Goal: Find contact information: Find contact information

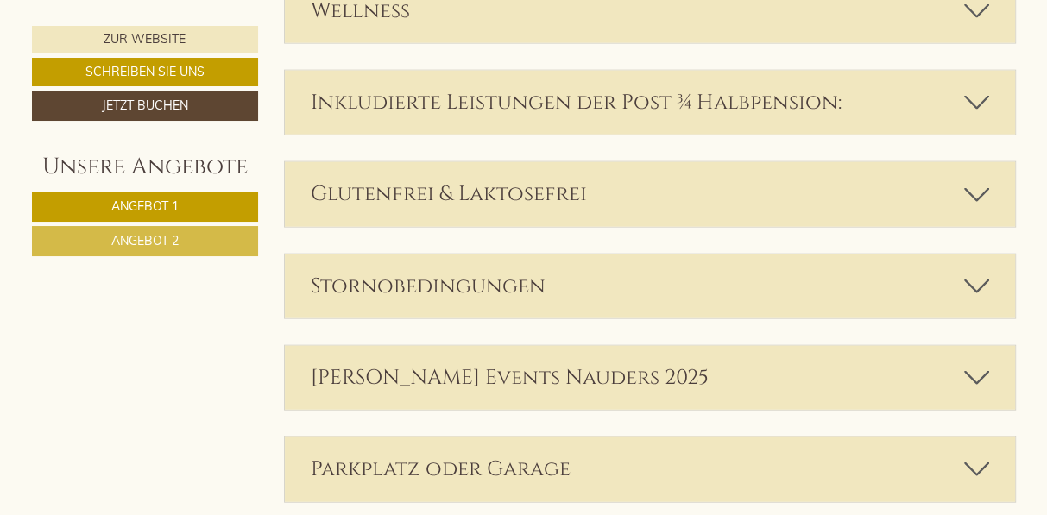
scroll to position [3123, 0]
click at [983, 275] on icon at bounding box center [976, 288] width 25 height 29
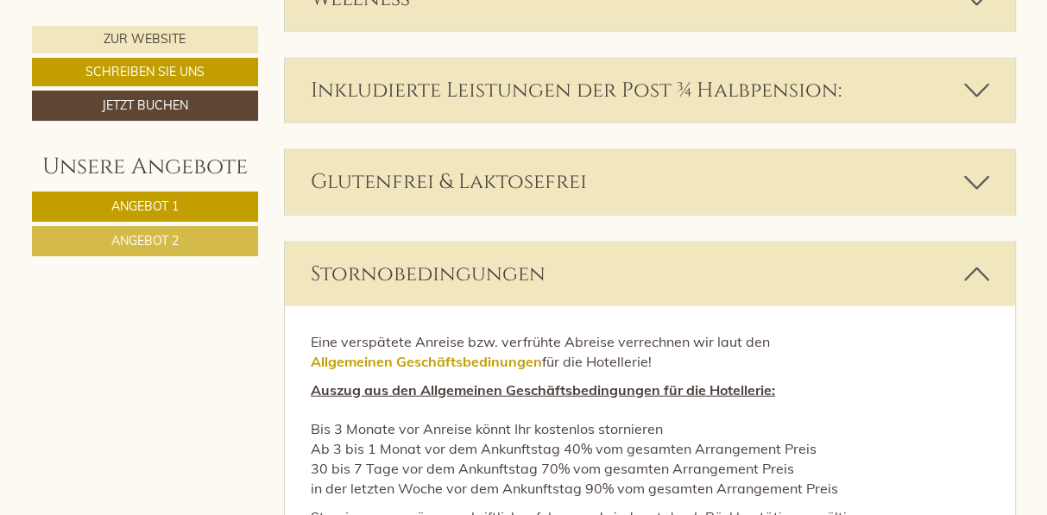
scroll to position [3072, 0]
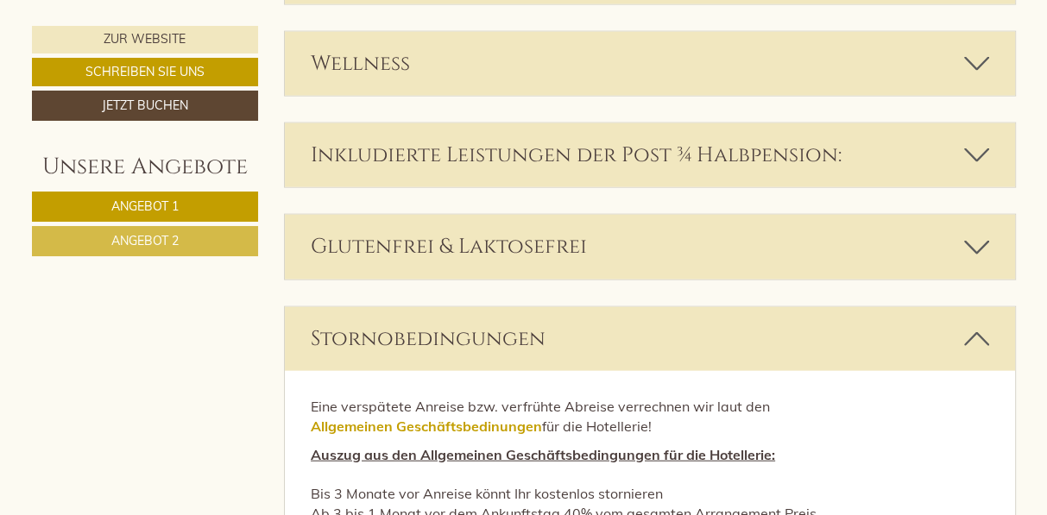
click at [974, 328] on icon at bounding box center [976, 338] width 25 height 29
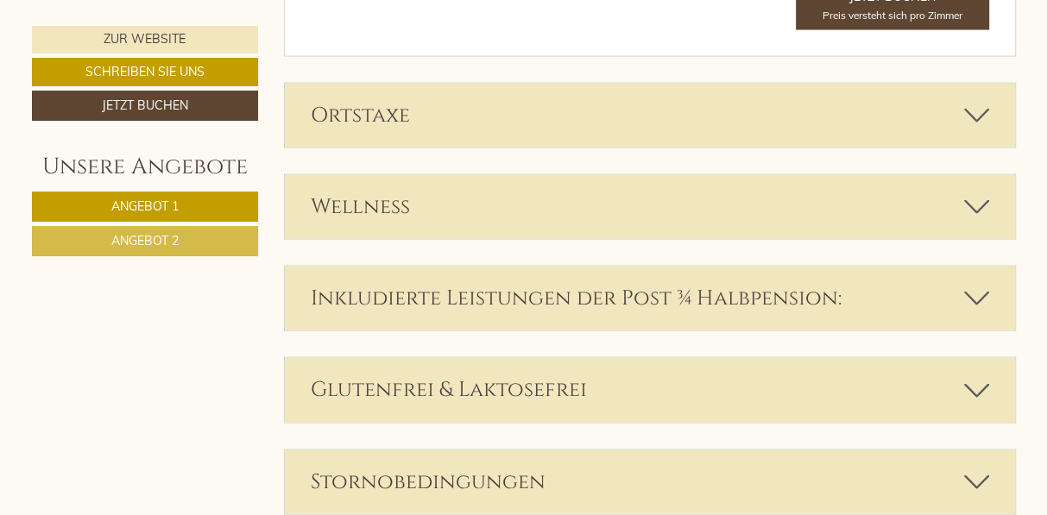
scroll to position [2865, 0]
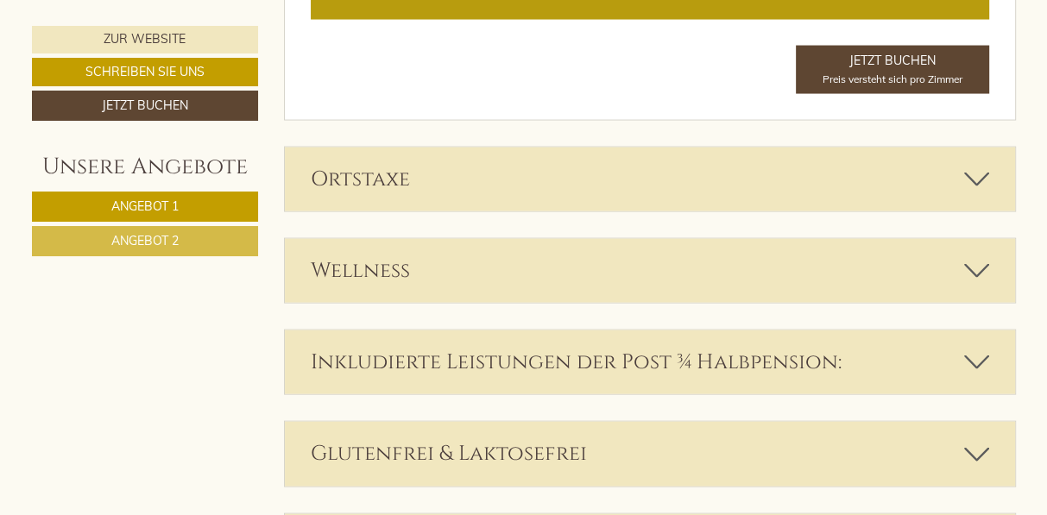
click at [975, 173] on icon at bounding box center [976, 179] width 25 height 29
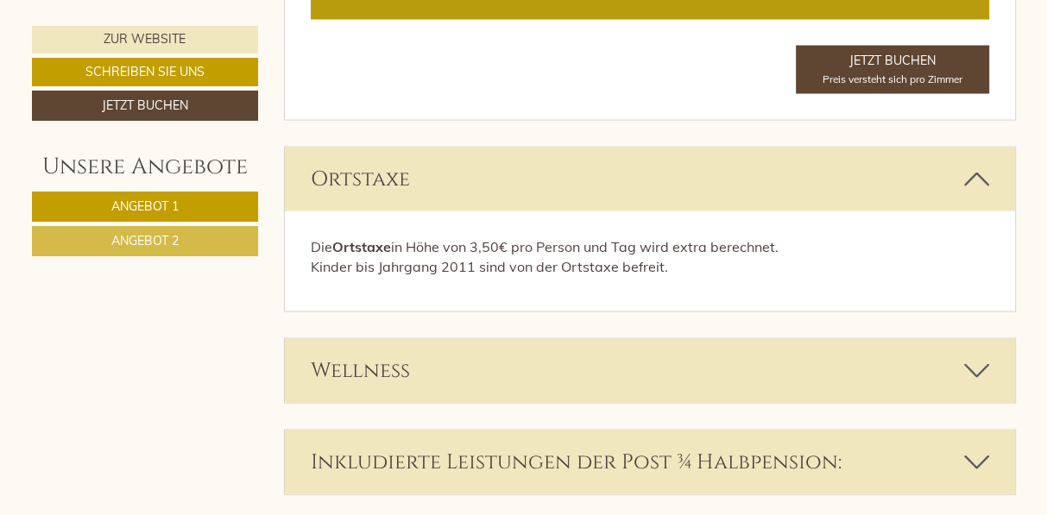
click at [975, 173] on icon at bounding box center [976, 179] width 25 height 29
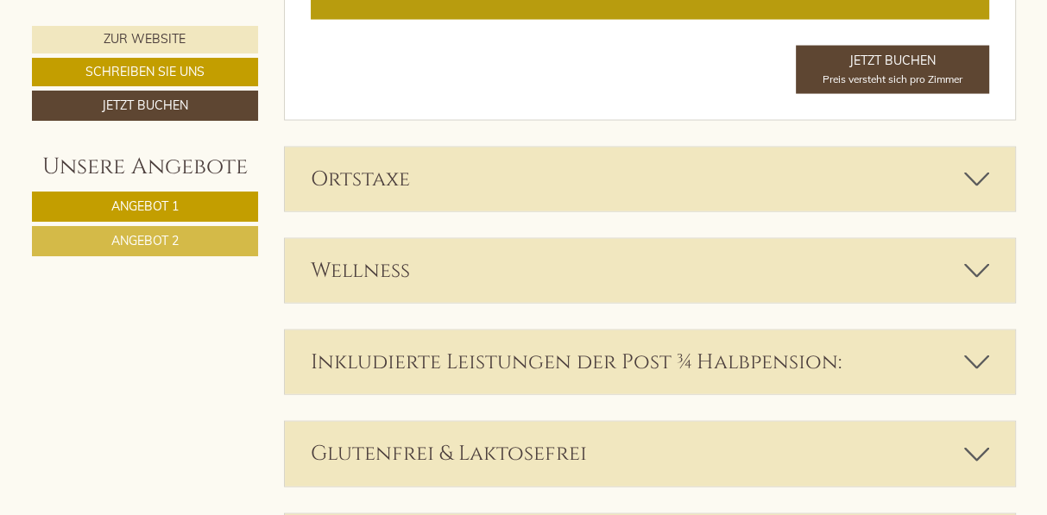
click at [975, 262] on icon at bounding box center [976, 270] width 25 height 29
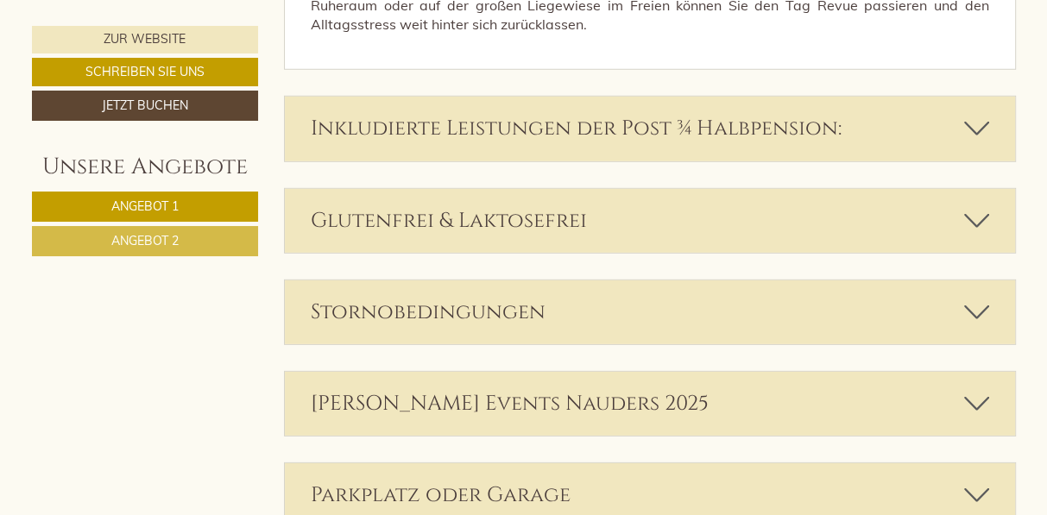
scroll to position [4055, 0]
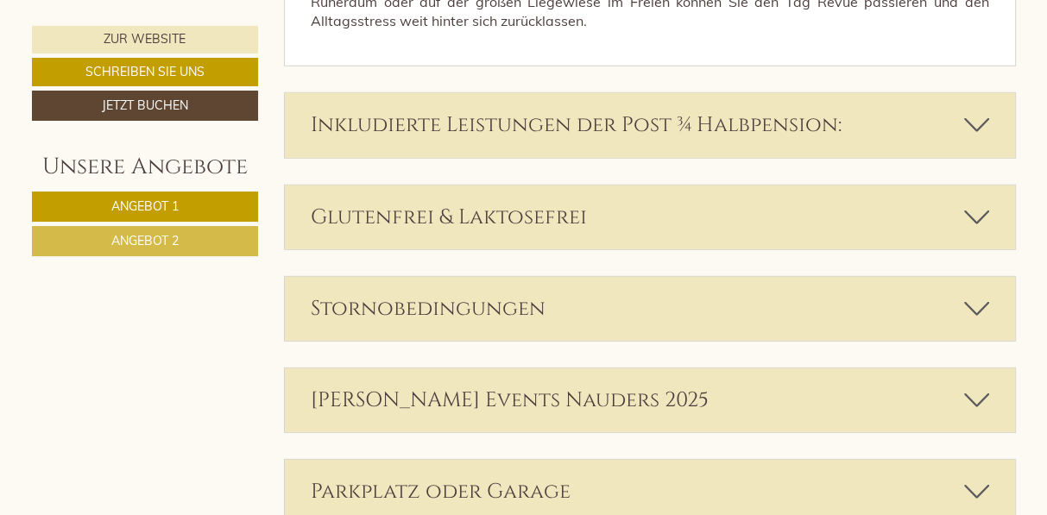
click at [973, 205] on icon at bounding box center [976, 217] width 25 height 29
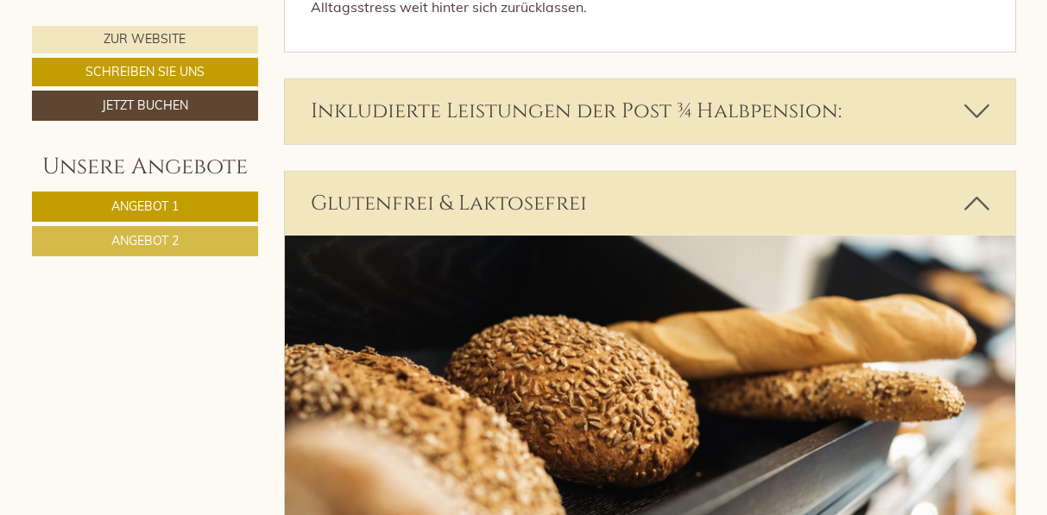
scroll to position [4004, 0]
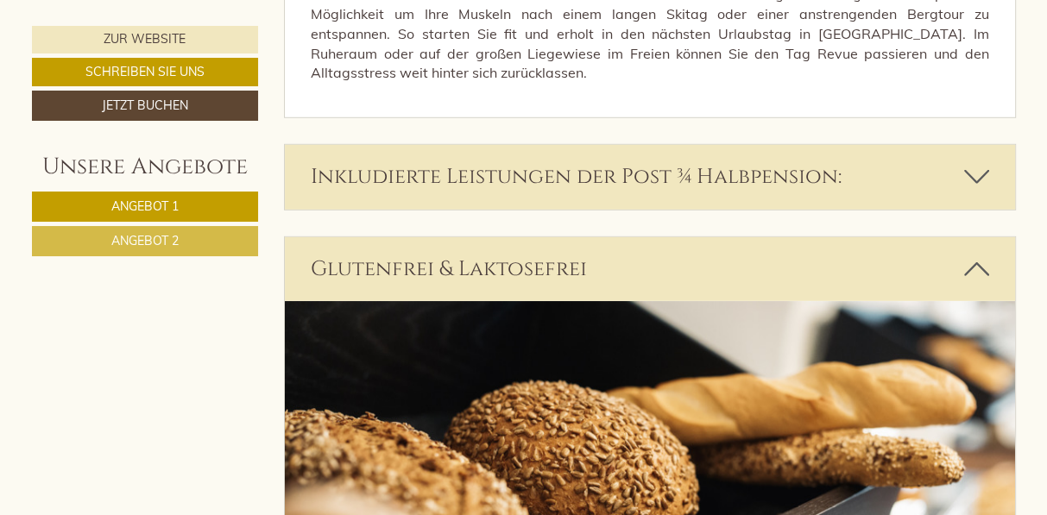
click at [981, 267] on icon at bounding box center [976, 269] width 25 height 29
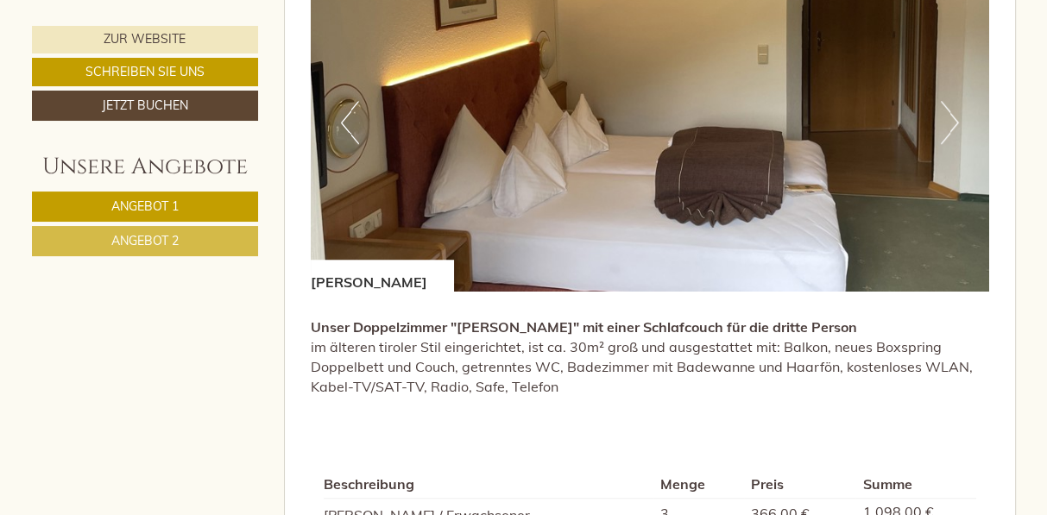
scroll to position [1104, 0]
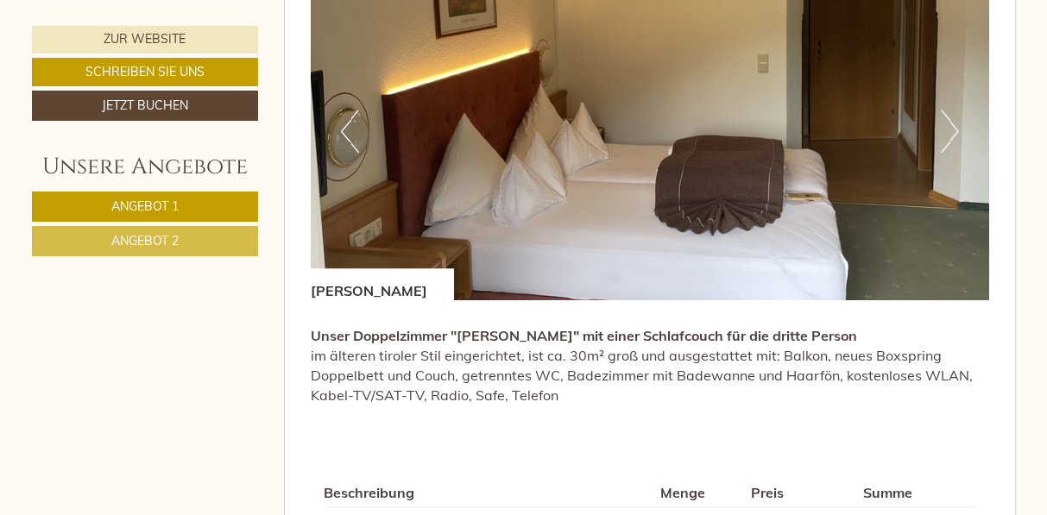
click at [955, 123] on button "Next" at bounding box center [950, 131] width 18 height 43
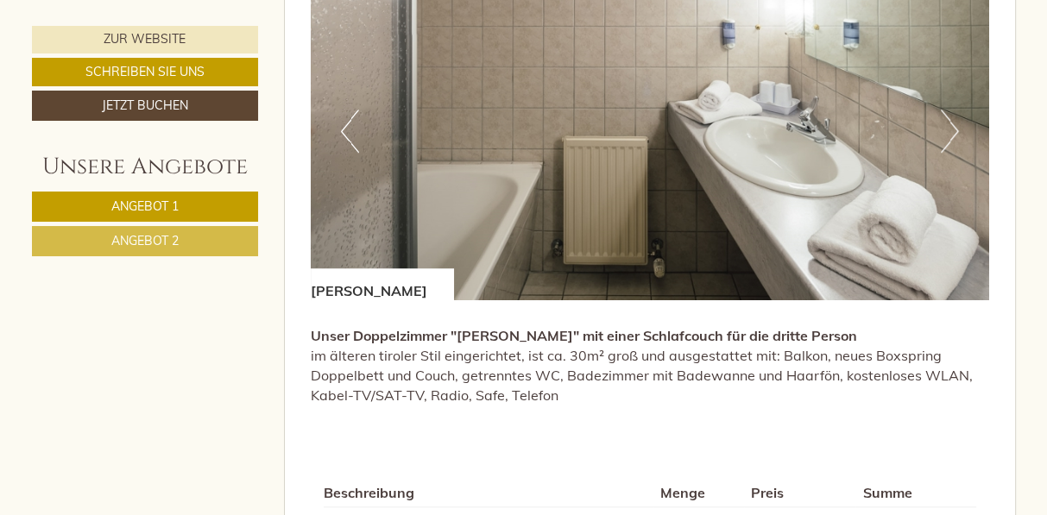
click at [955, 123] on button "Next" at bounding box center [950, 131] width 18 height 43
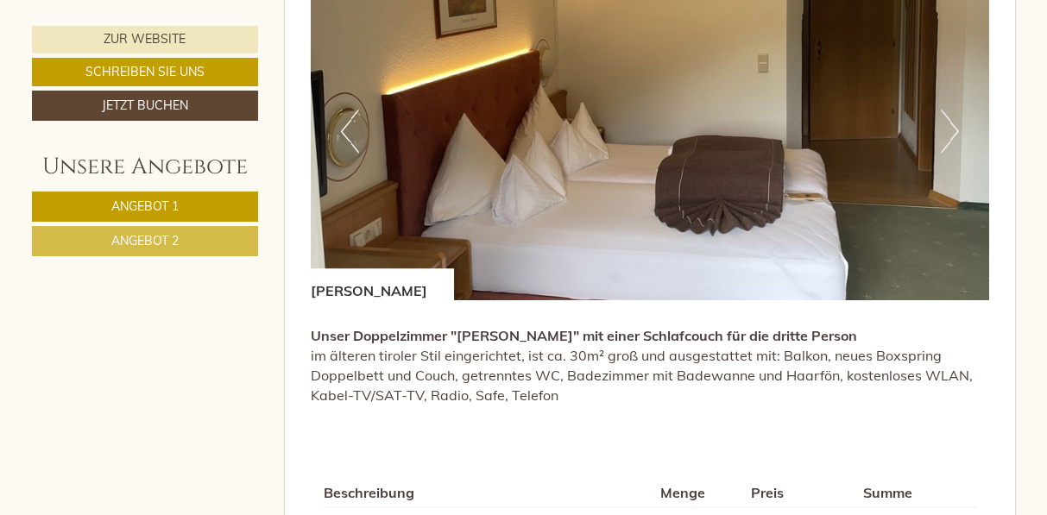
click at [949, 126] on button "Next" at bounding box center [950, 131] width 18 height 43
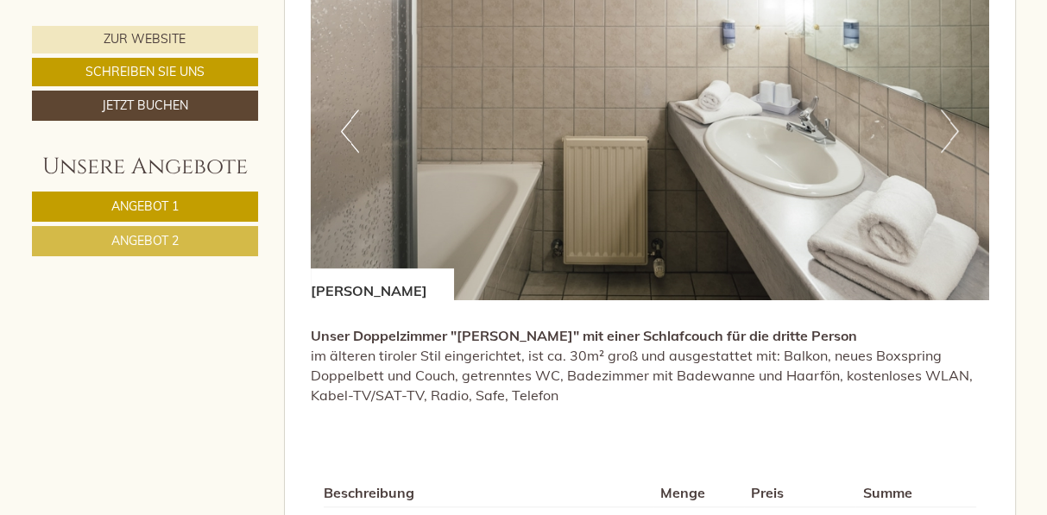
click at [949, 126] on button "Next" at bounding box center [950, 131] width 18 height 43
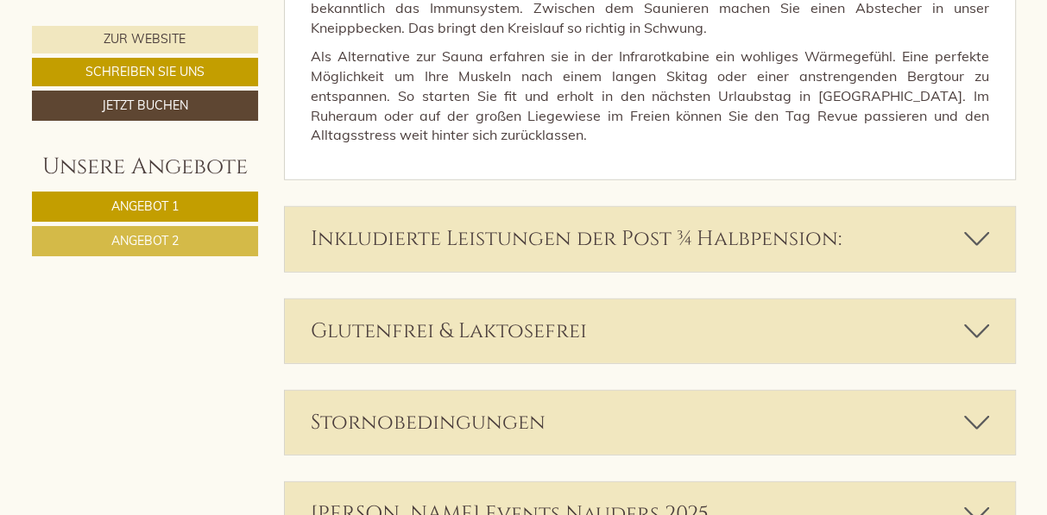
scroll to position [3951, 0]
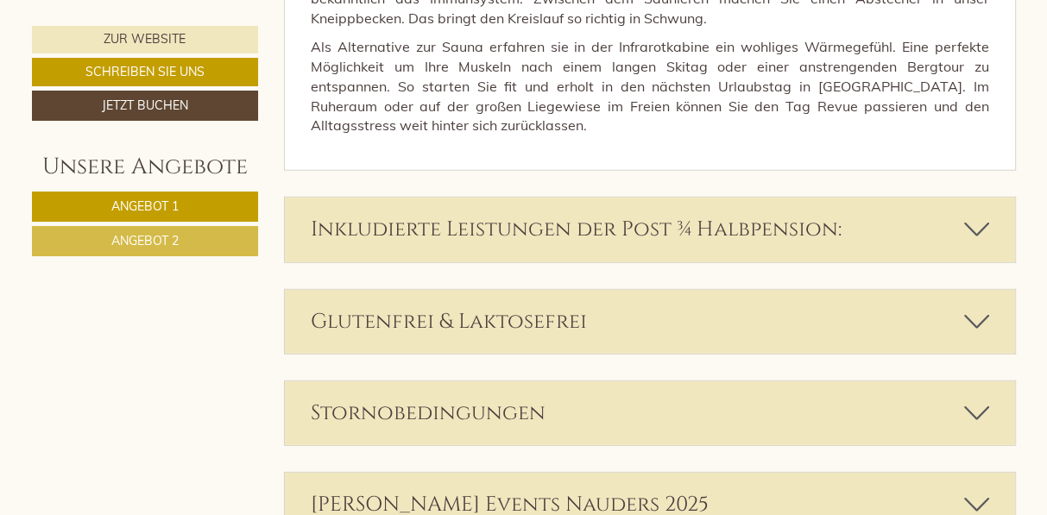
click at [966, 221] on icon at bounding box center [976, 229] width 25 height 29
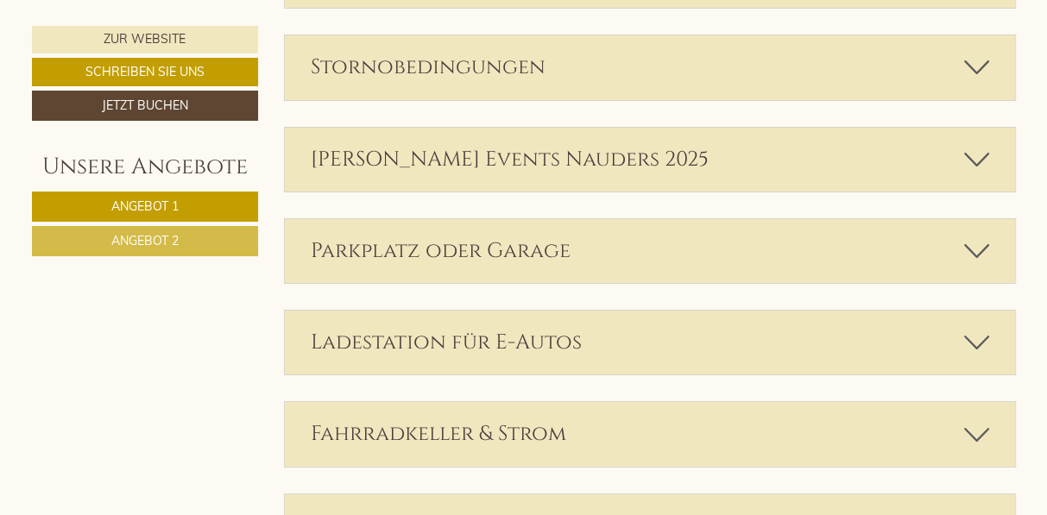
scroll to position [5056, 0]
click at [971, 236] on icon at bounding box center [976, 250] width 25 height 29
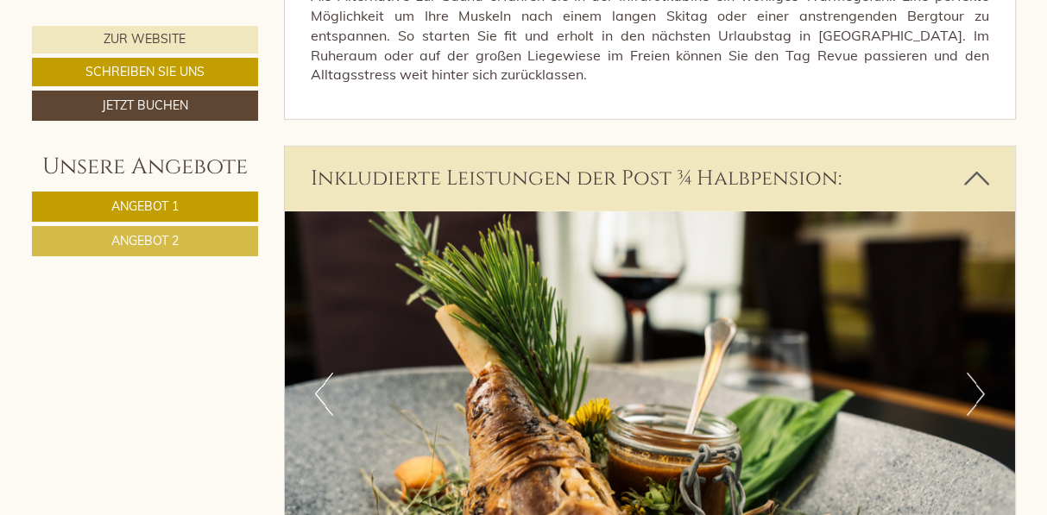
scroll to position [3935, 0]
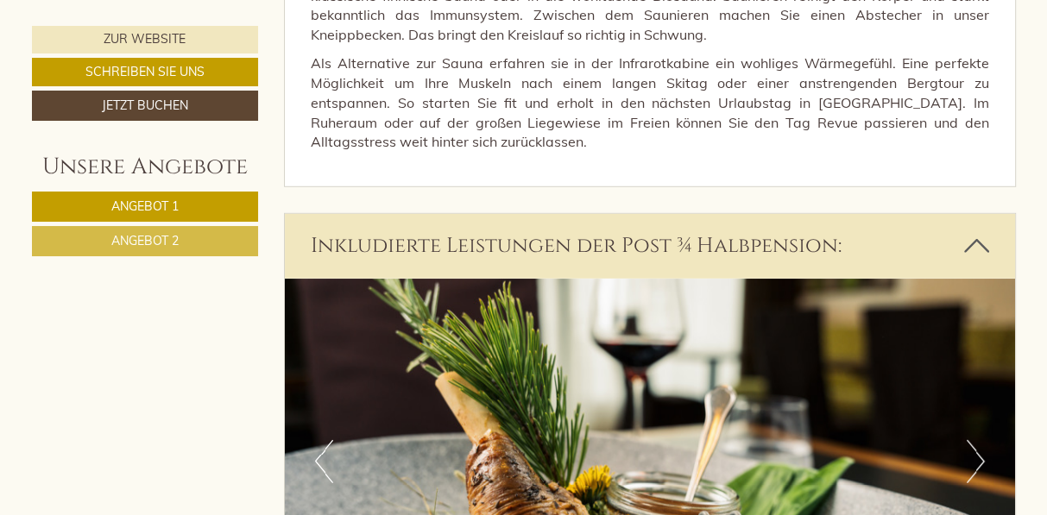
click at [985, 242] on icon at bounding box center [976, 245] width 25 height 29
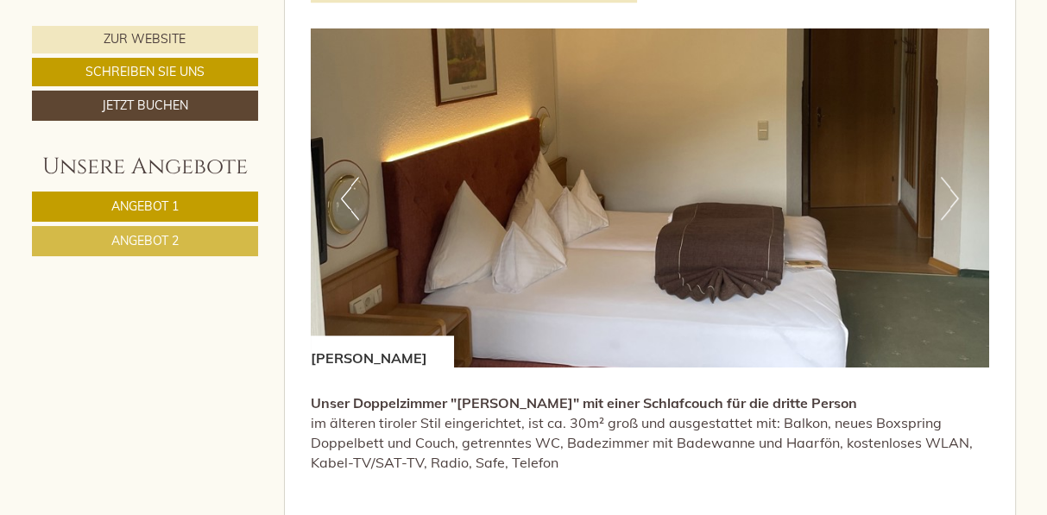
scroll to position [1035, 0]
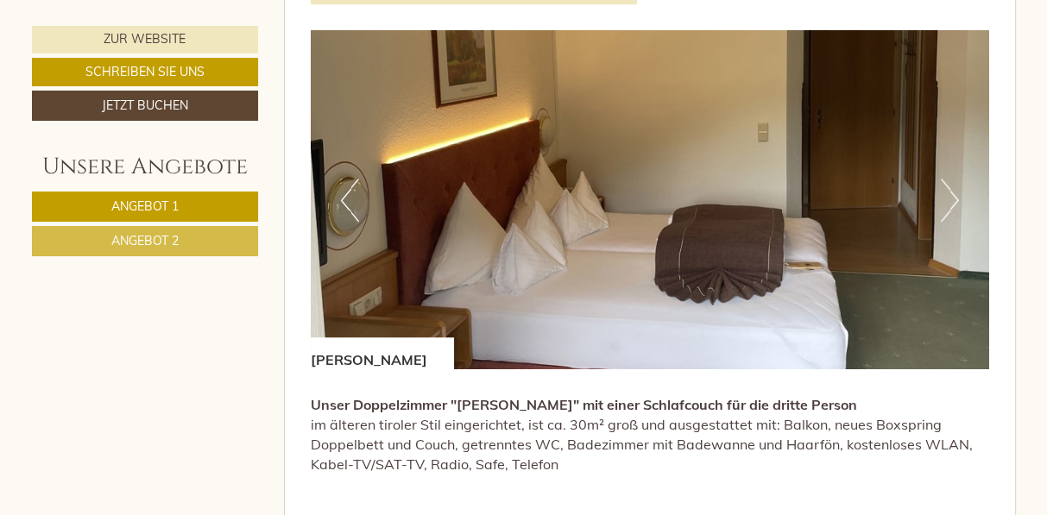
click at [958, 198] on button "Next" at bounding box center [950, 200] width 18 height 43
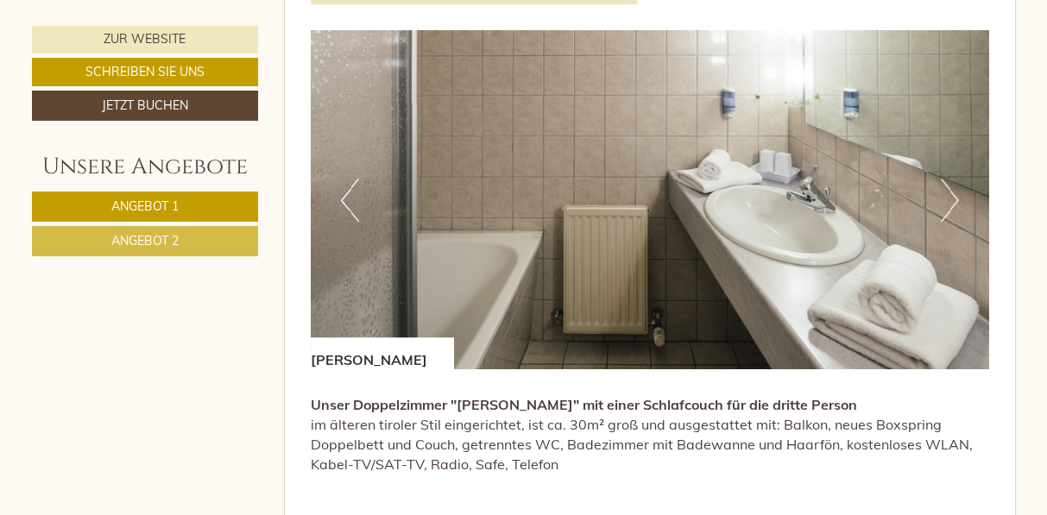
click at [958, 198] on button "Next" at bounding box center [950, 200] width 18 height 43
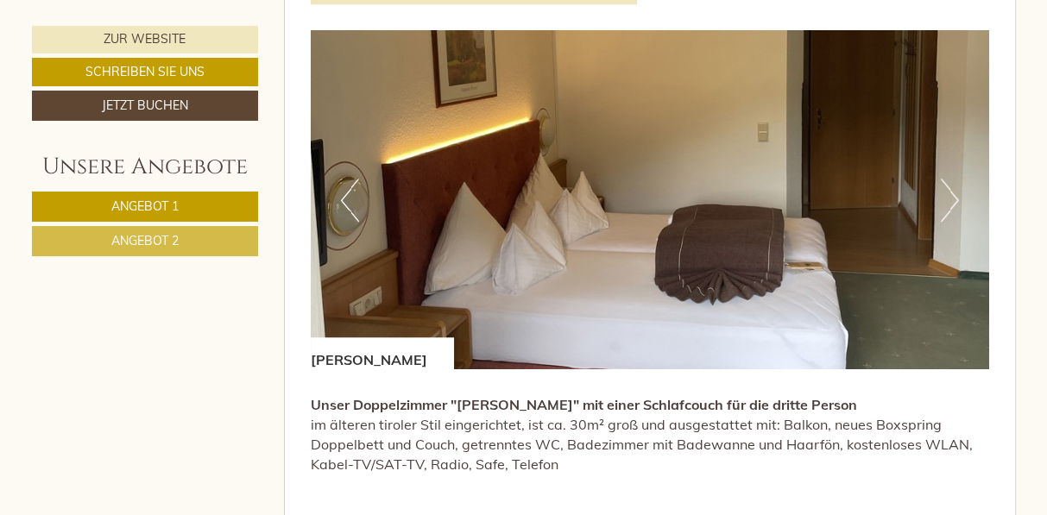
click at [345, 203] on button "Previous" at bounding box center [350, 200] width 18 height 43
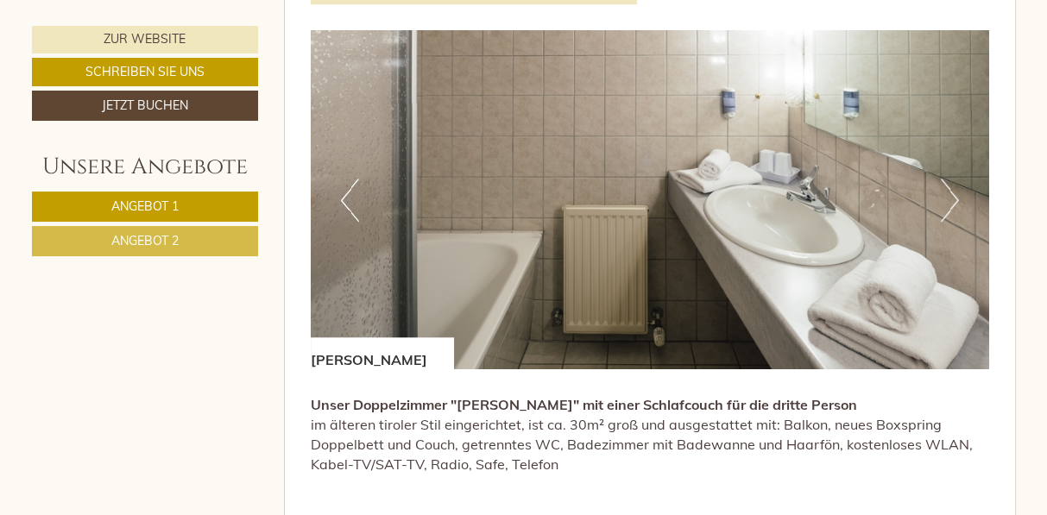
click at [943, 197] on button "Next" at bounding box center [950, 200] width 18 height 43
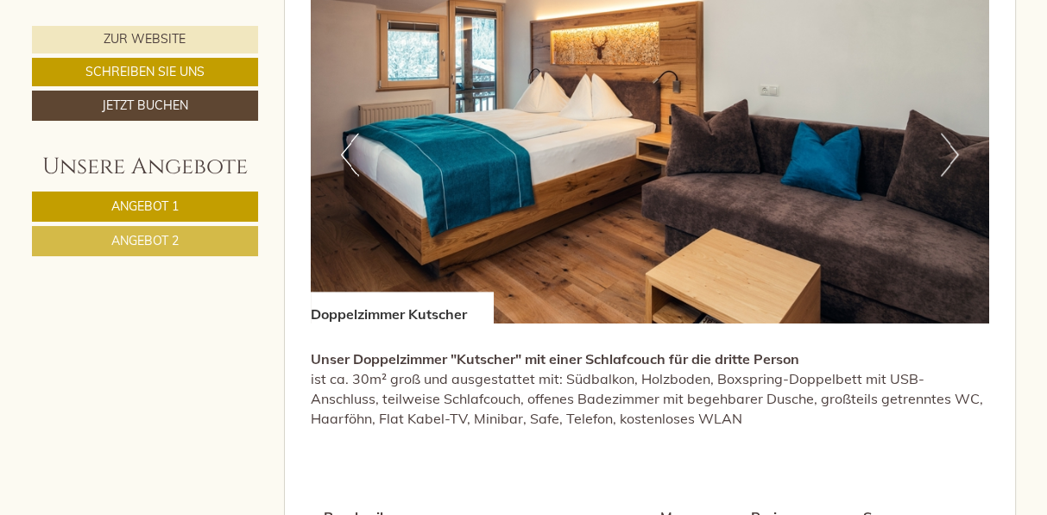
scroll to position [2192, 0]
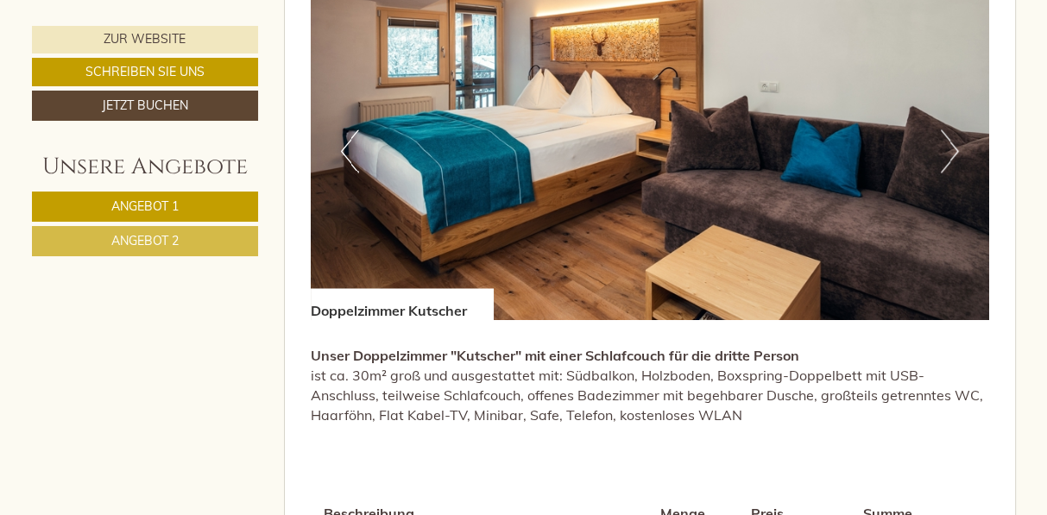
click at [946, 147] on button "Next" at bounding box center [950, 150] width 18 height 43
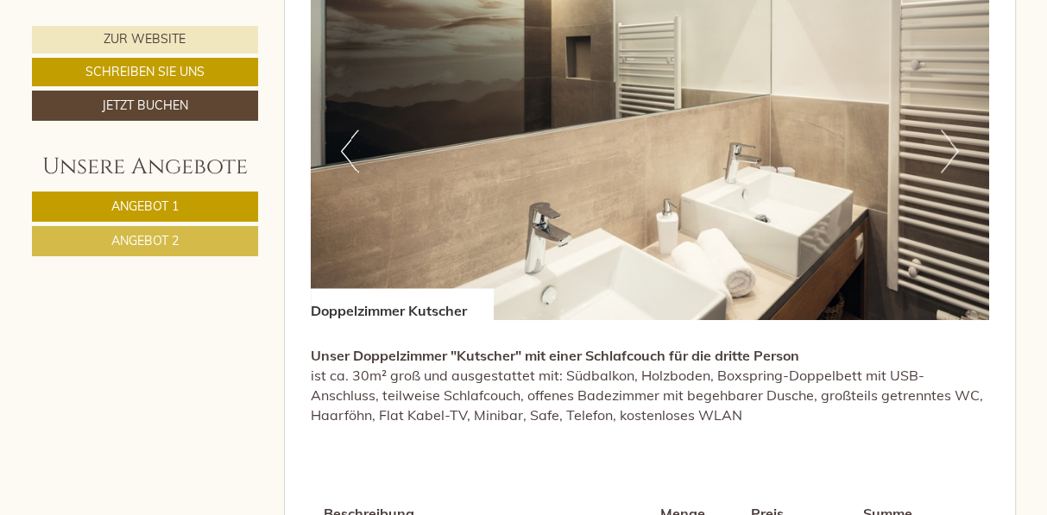
click at [946, 147] on button "Next" at bounding box center [950, 150] width 18 height 43
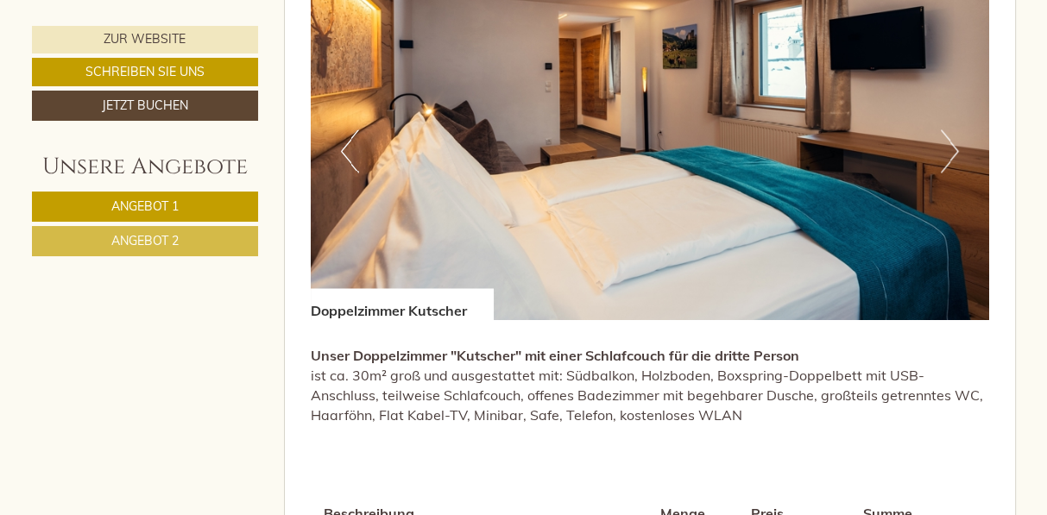
click at [946, 148] on button "Next" at bounding box center [950, 150] width 18 height 43
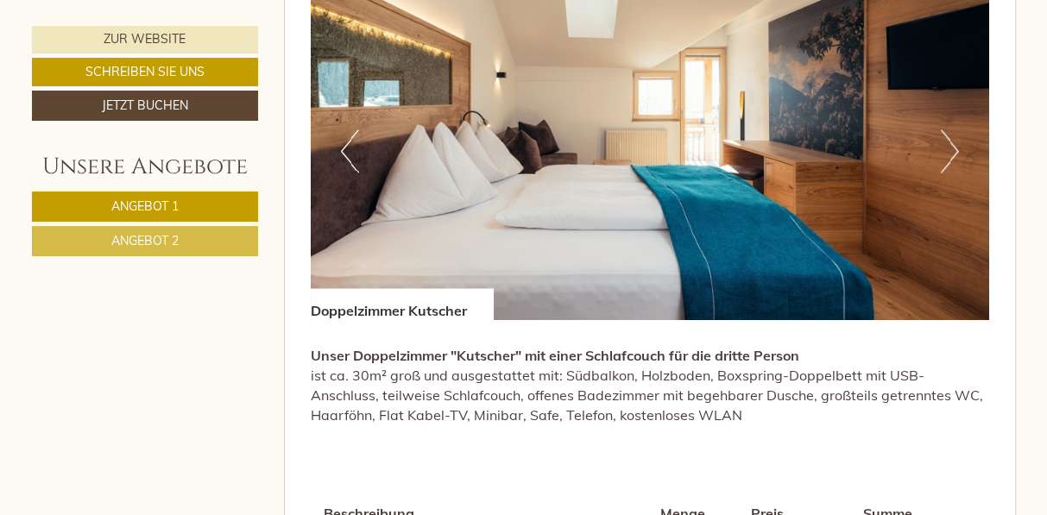
click at [946, 148] on button "Next" at bounding box center [950, 150] width 18 height 43
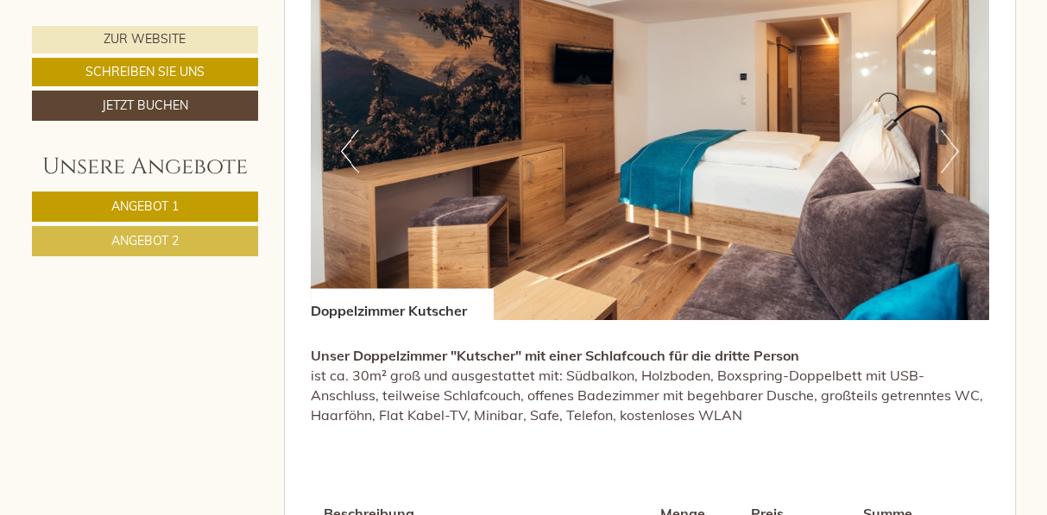
click at [946, 148] on button "Next" at bounding box center [950, 150] width 18 height 43
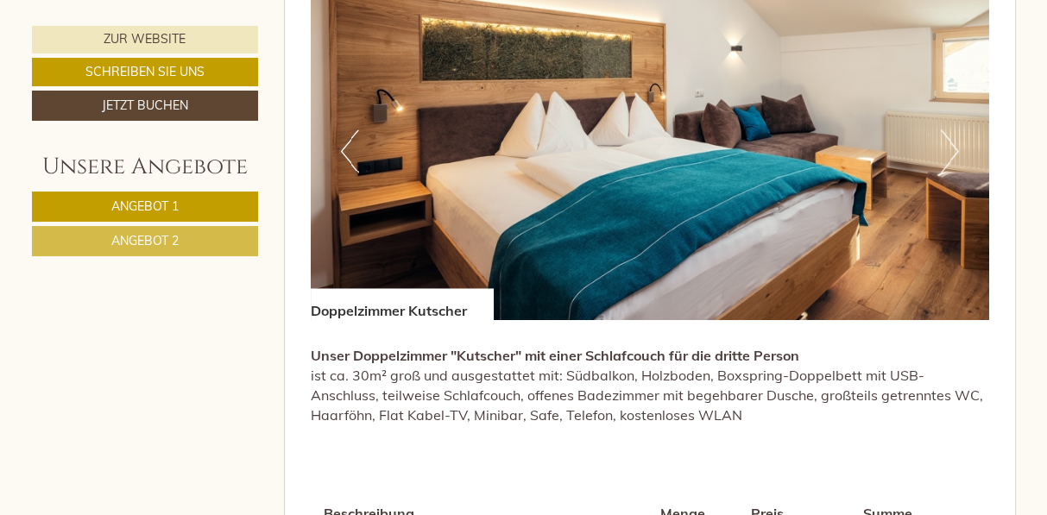
click at [946, 148] on button "Next" at bounding box center [950, 150] width 18 height 43
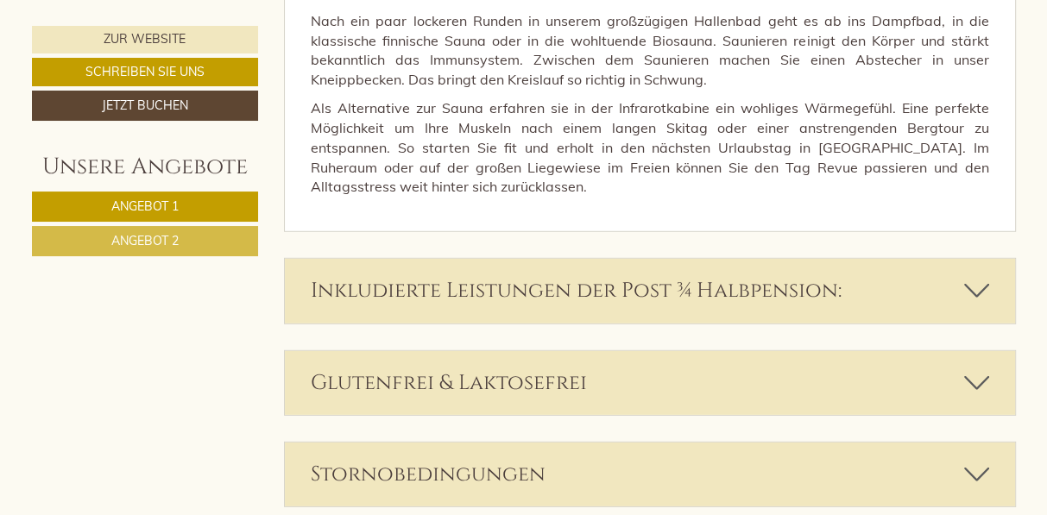
scroll to position [3900, 0]
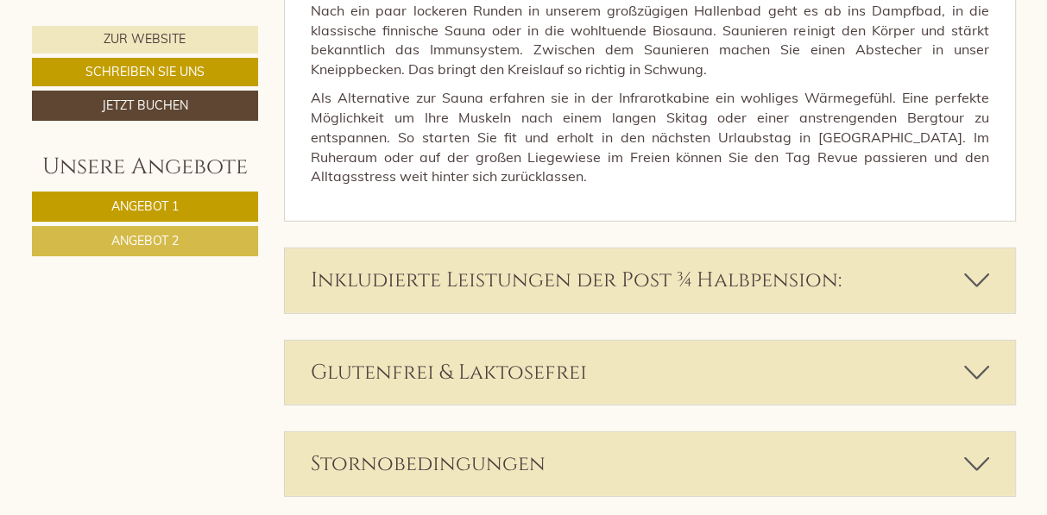
click at [978, 275] on icon at bounding box center [976, 280] width 25 height 29
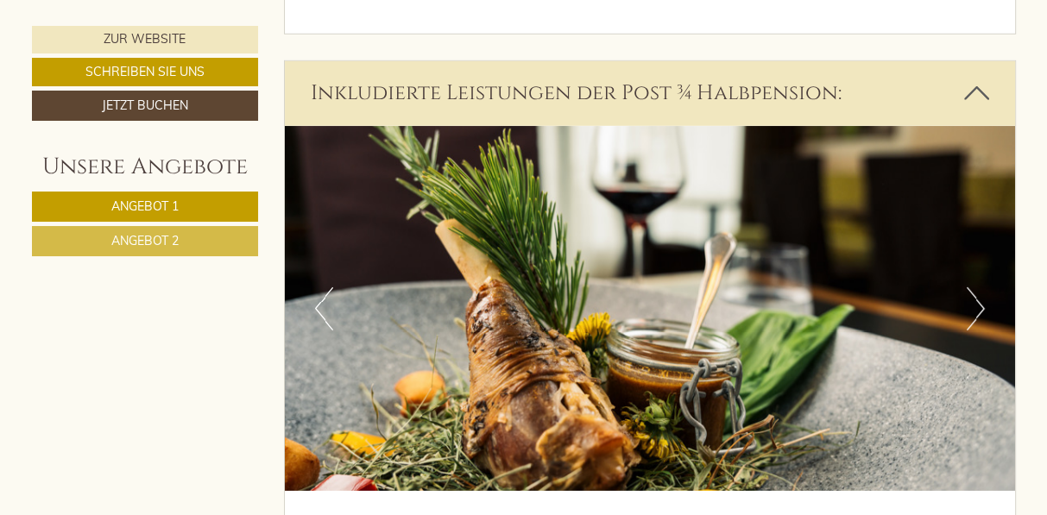
scroll to position [4073, 0]
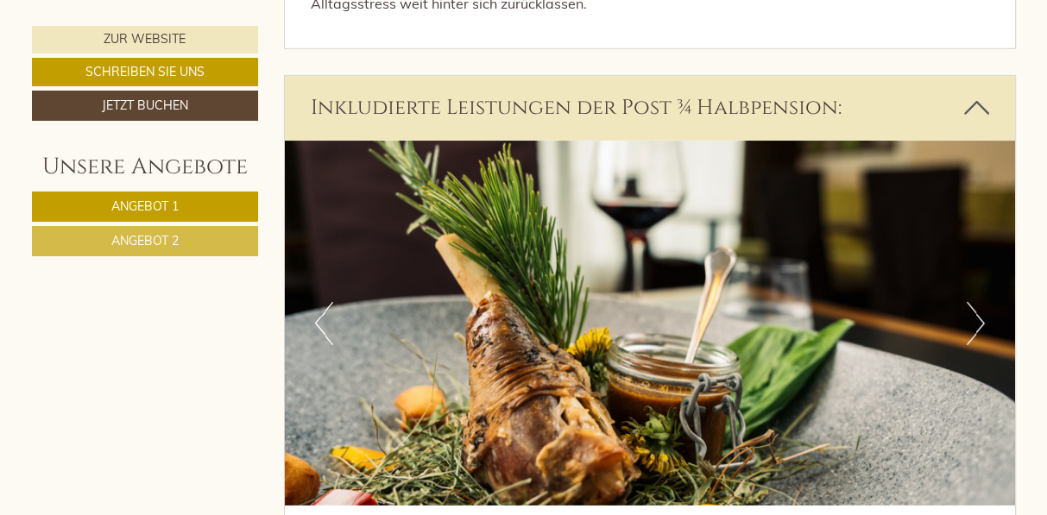
click at [973, 99] on icon at bounding box center [976, 107] width 25 height 29
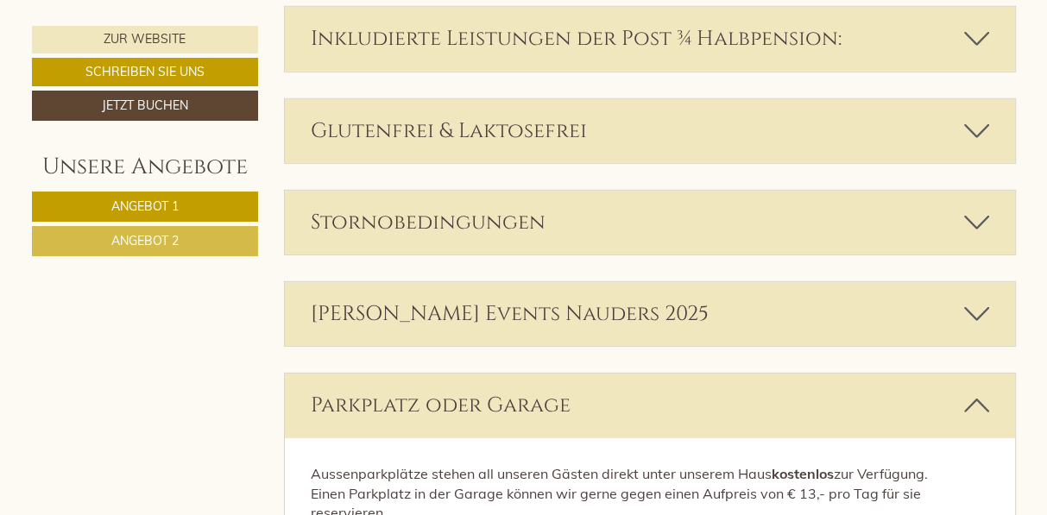
scroll to position [4107, 0]
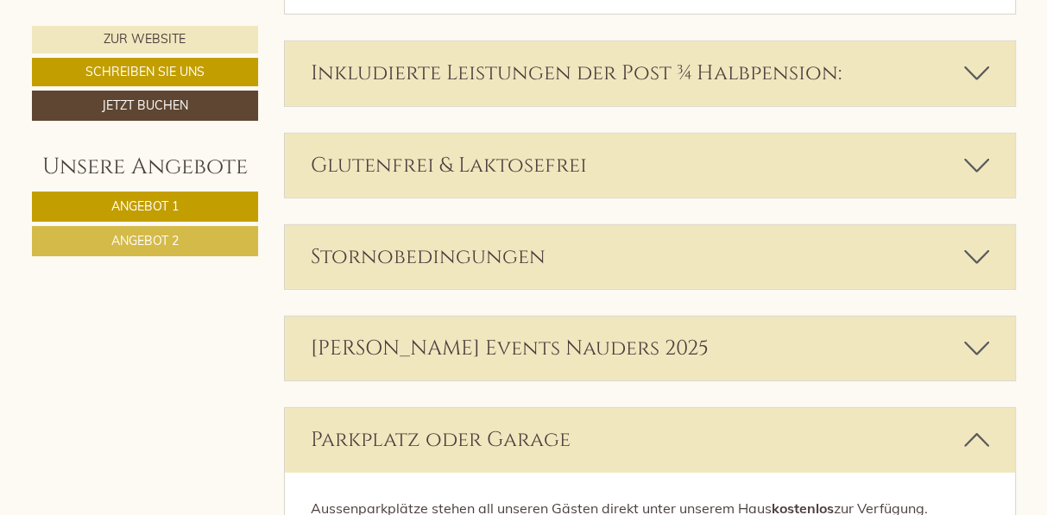
click at [981, 88] on div "Inkludierte Leistungen der Post ¾ Halbpension:" at bounding box center [650, 73] width 730 height 64
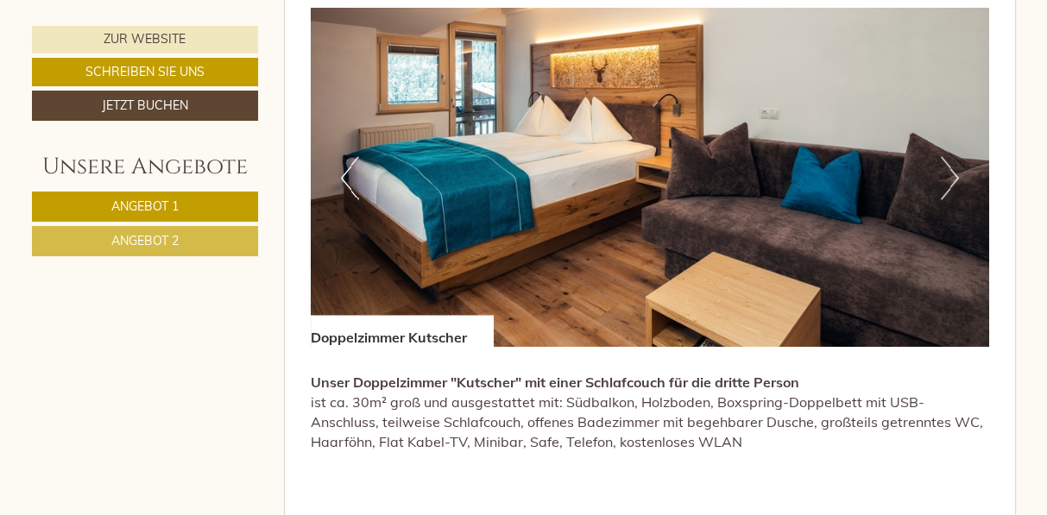
scroll to position [2156, 0]
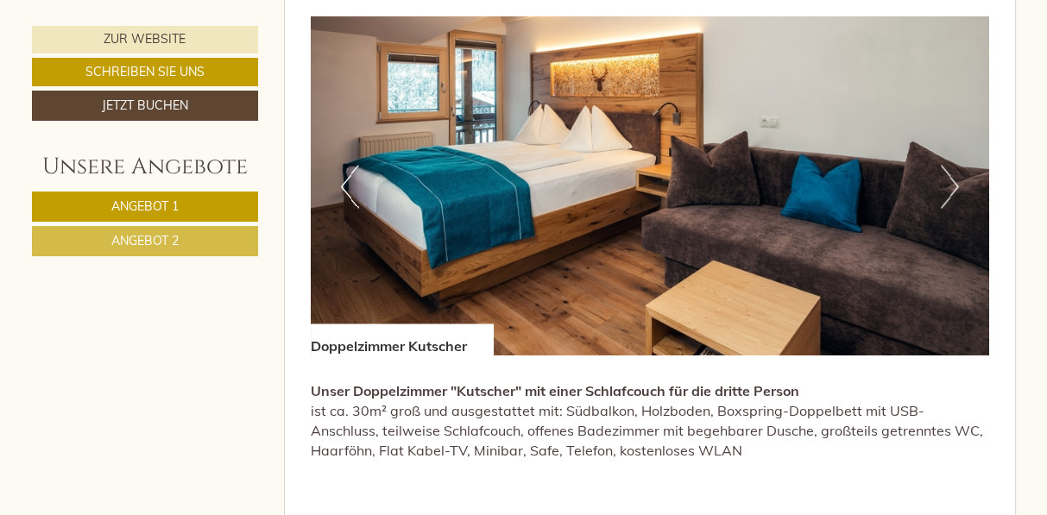
click at [949, 180] on button "Next" at bounding box center [950, 186] width 18 height 43
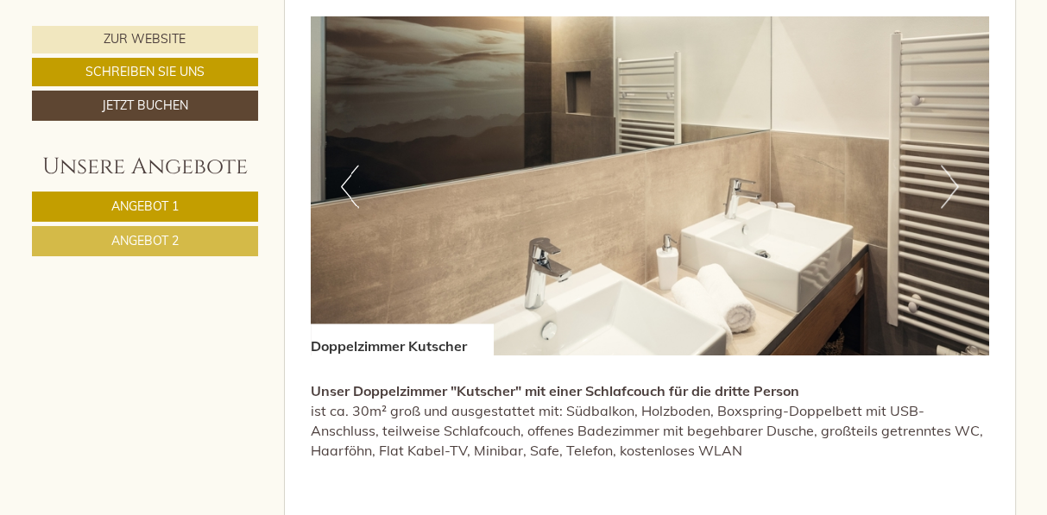
click at [947, 179] on button "Next" at bounding box center [950, 186] width 18 height 43
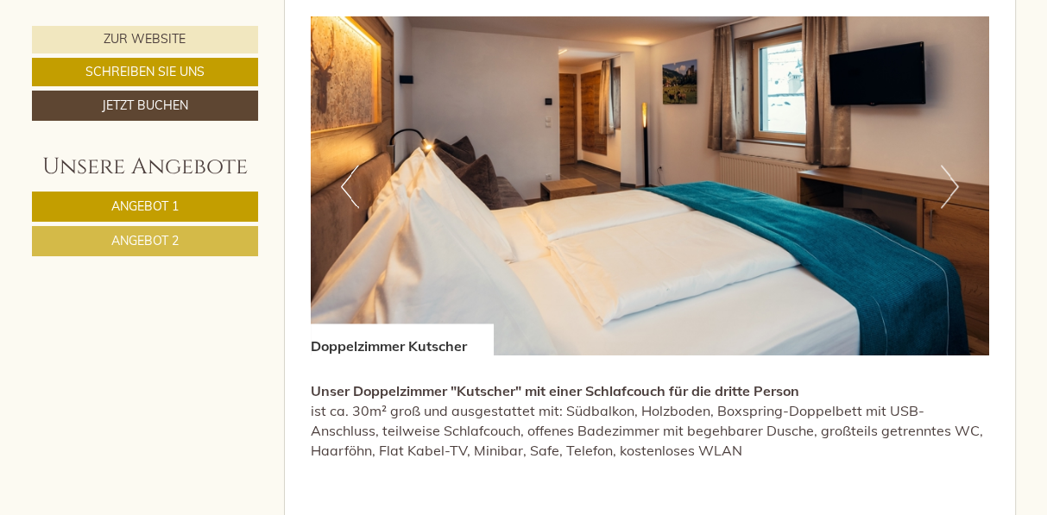
click at [345, 178] on button "Previous" at bounding box center [350, 186] width 18 height 43
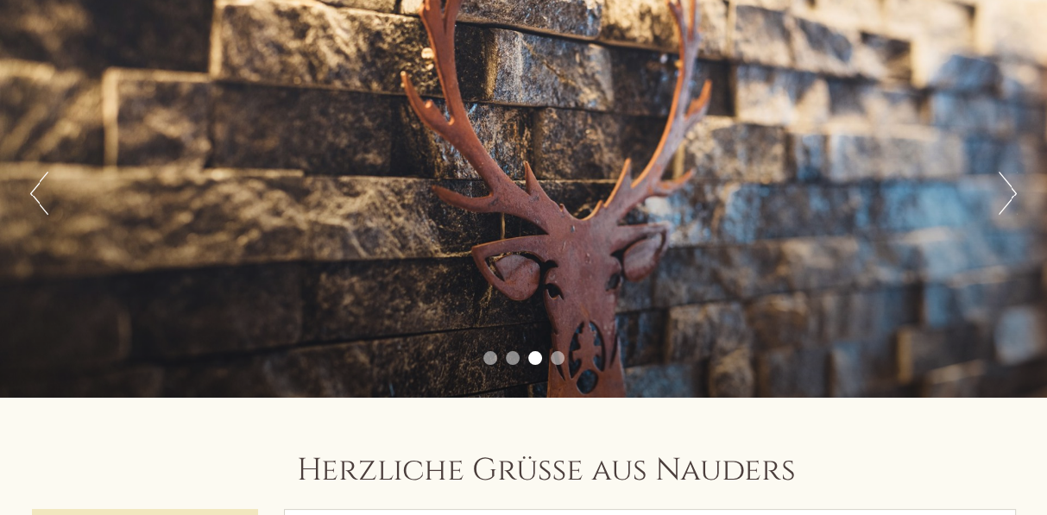
scroll to position [104, 0]
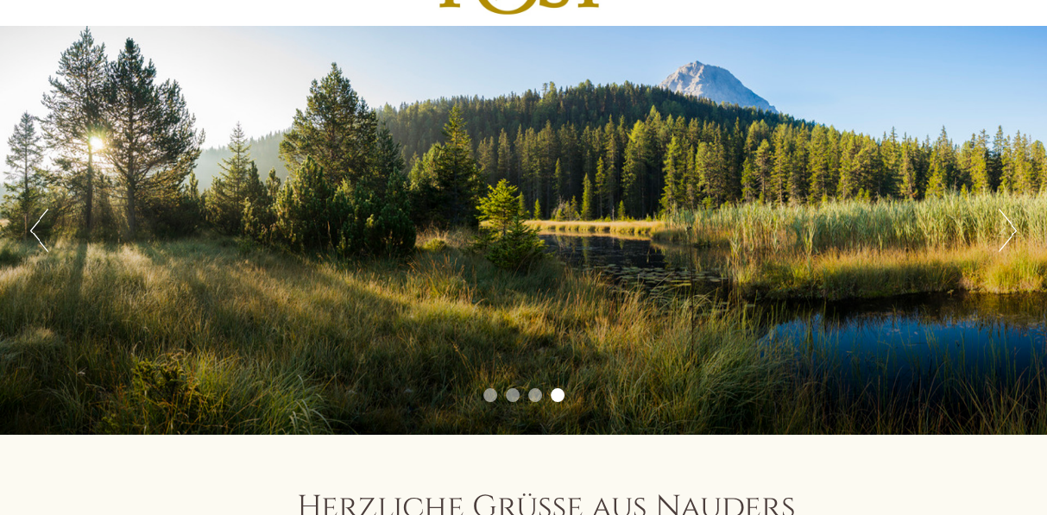
click at [1009, 222] on button "Next" at bounding box center [1007, 230] width 18 height 43
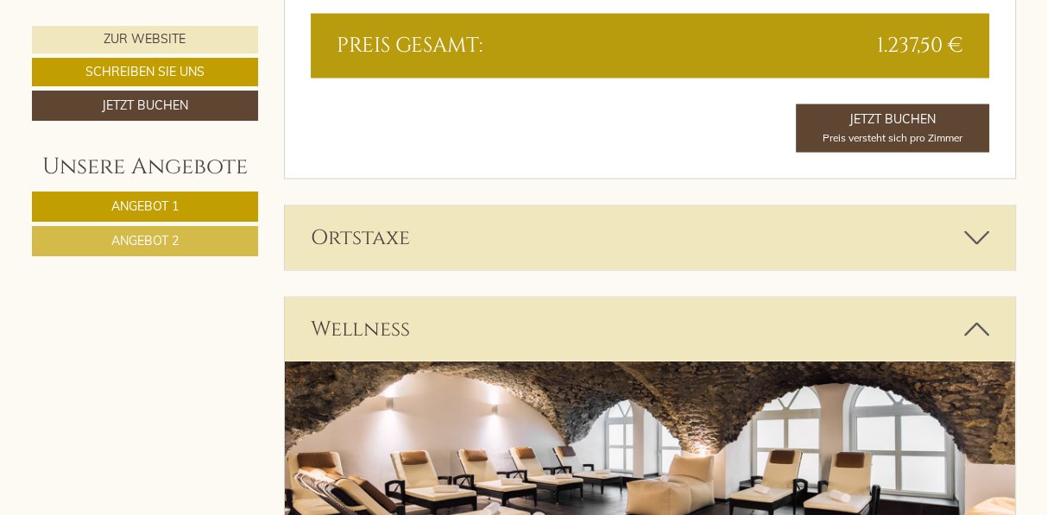
scroll to position [2830, 0]
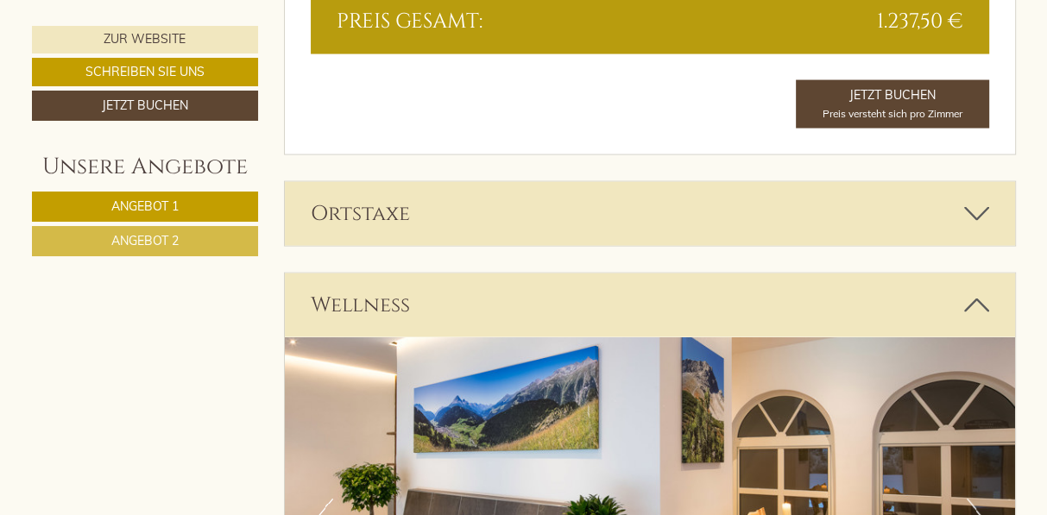
click at [977, 208] on icon at bounding box center [976, 213] width 25 height 29
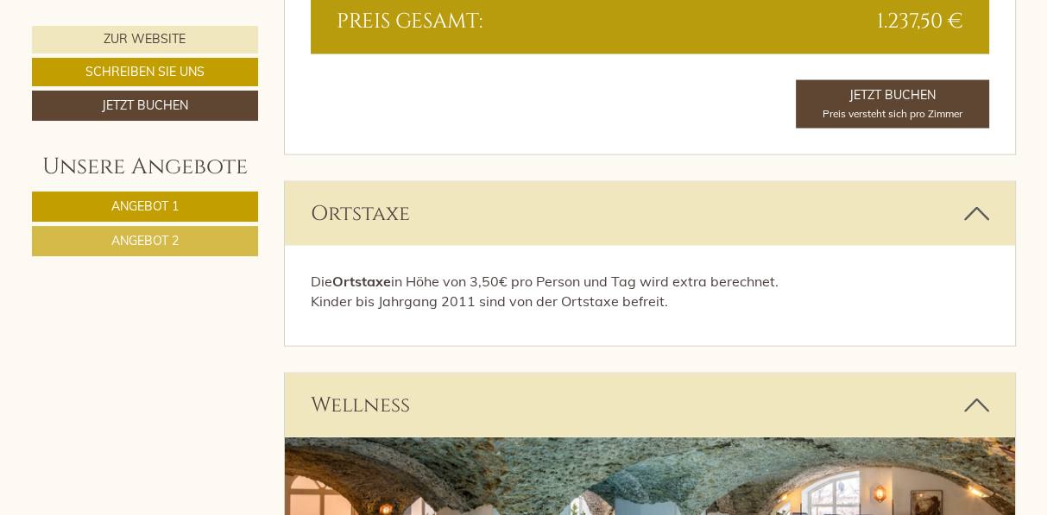
click at [977, 208] on icon at bounding box center [976, 213] width 25 height 29
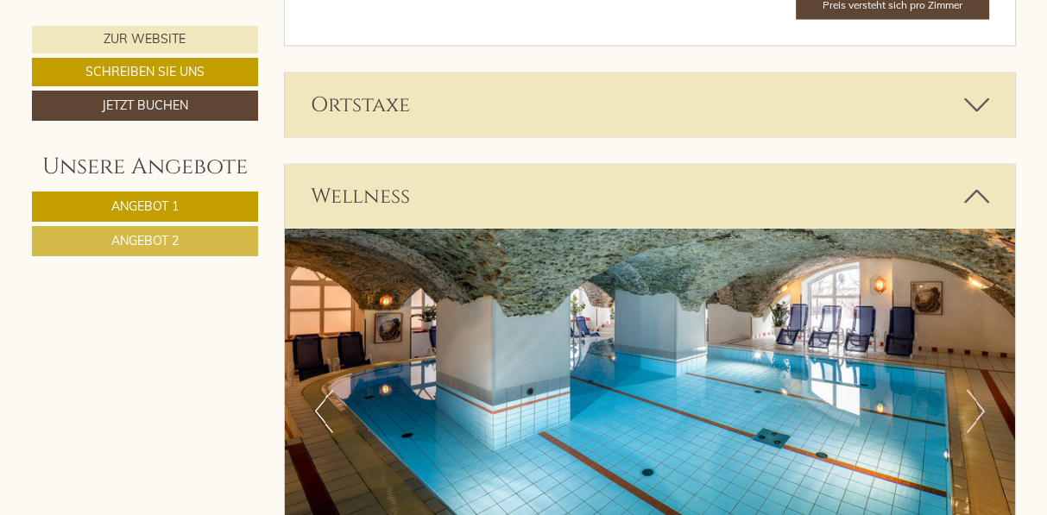
scroll to position [2951, 0]
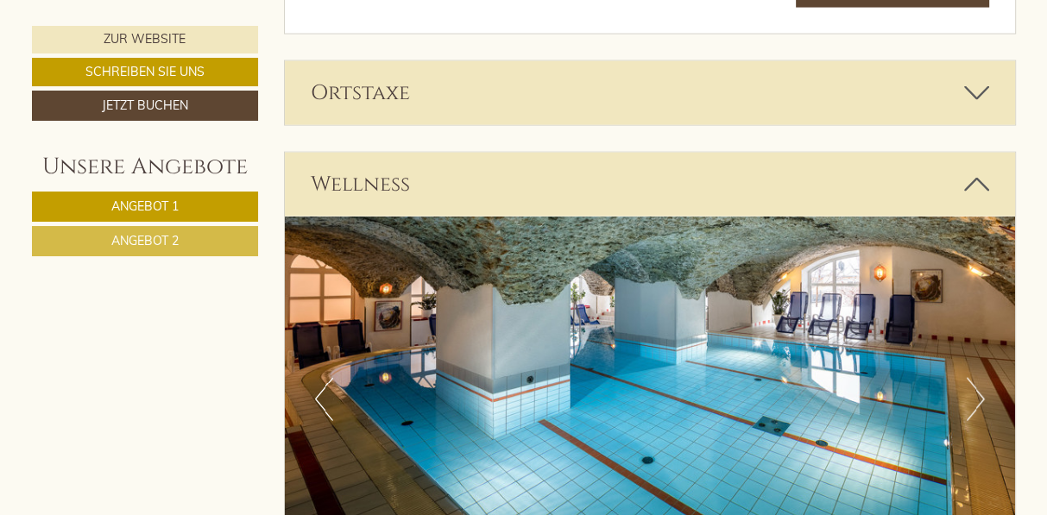
click at [981, 179] on icon at bounding box center [976, 184] width 25 height 29
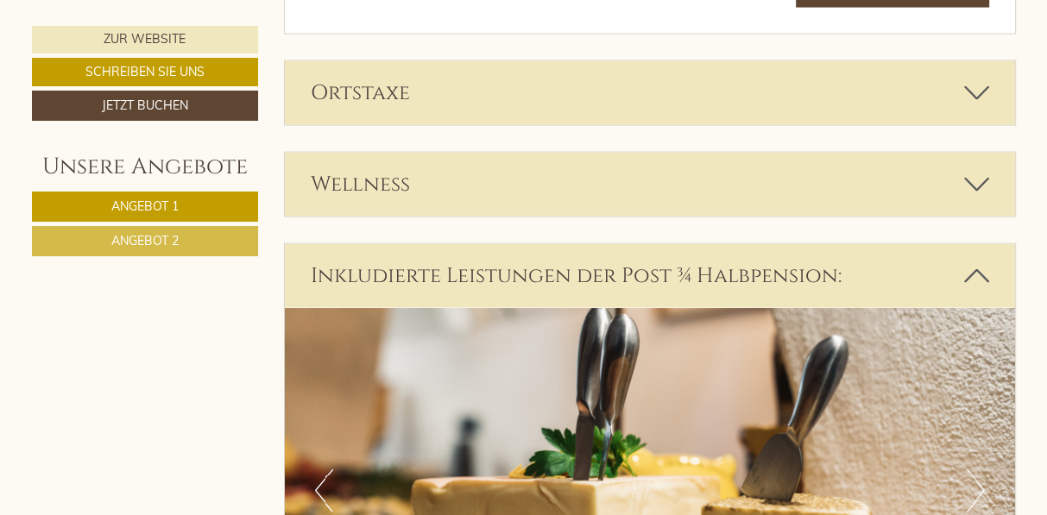
click at [981, 179] on icon at bounding box center [976, 184] width 25 height 29
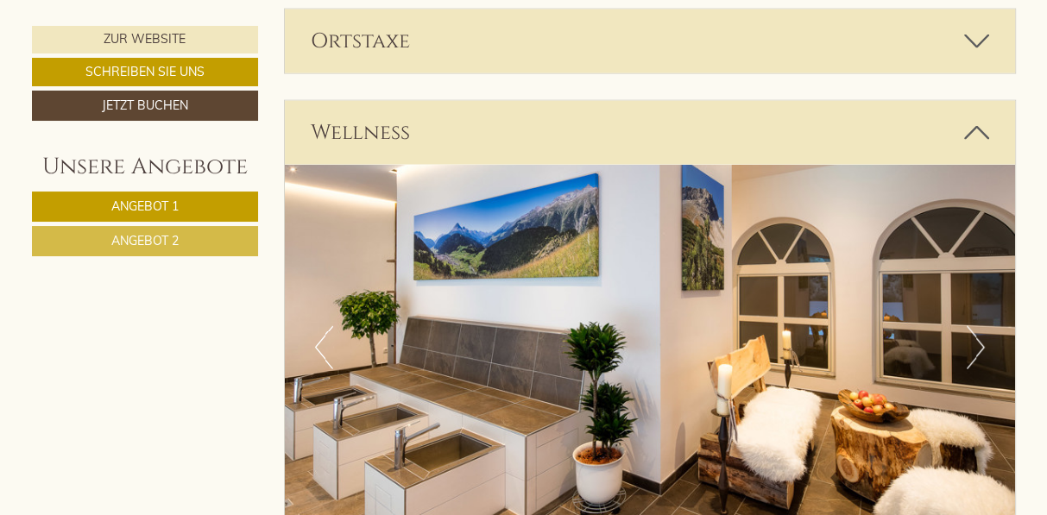
scroll to position [3054, 0]
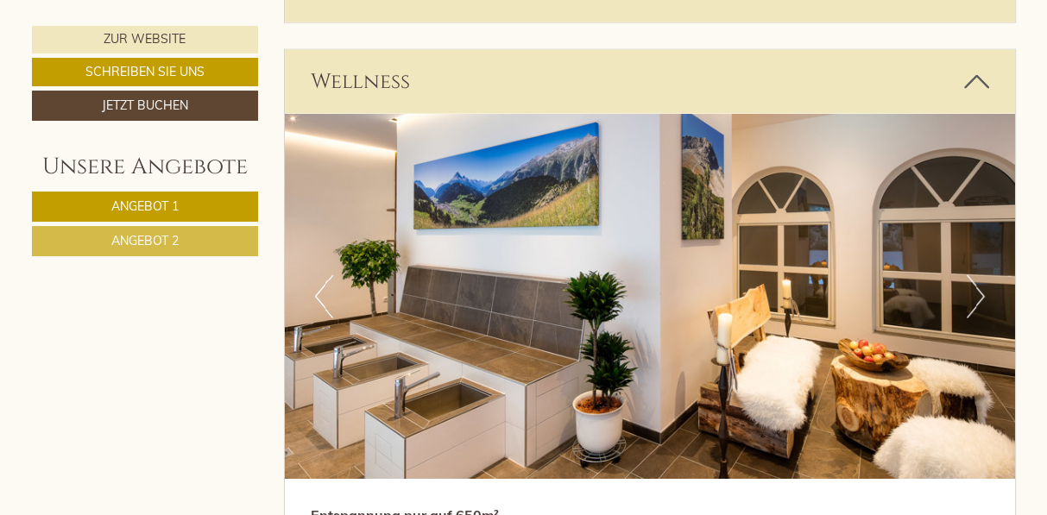
click at [973, 67] on icon at bounding box center [976, 81] width 25 height 29
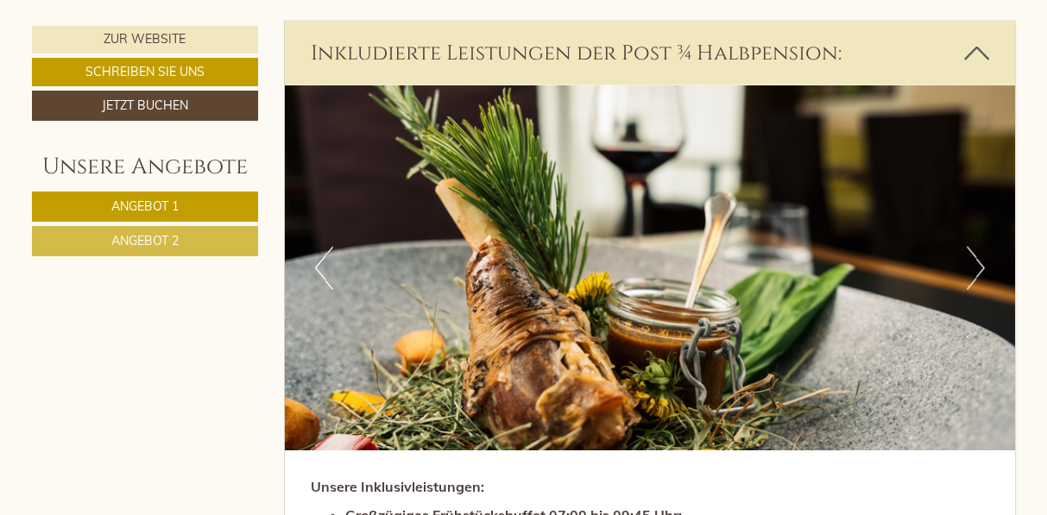
scroll to position [3123, 0]
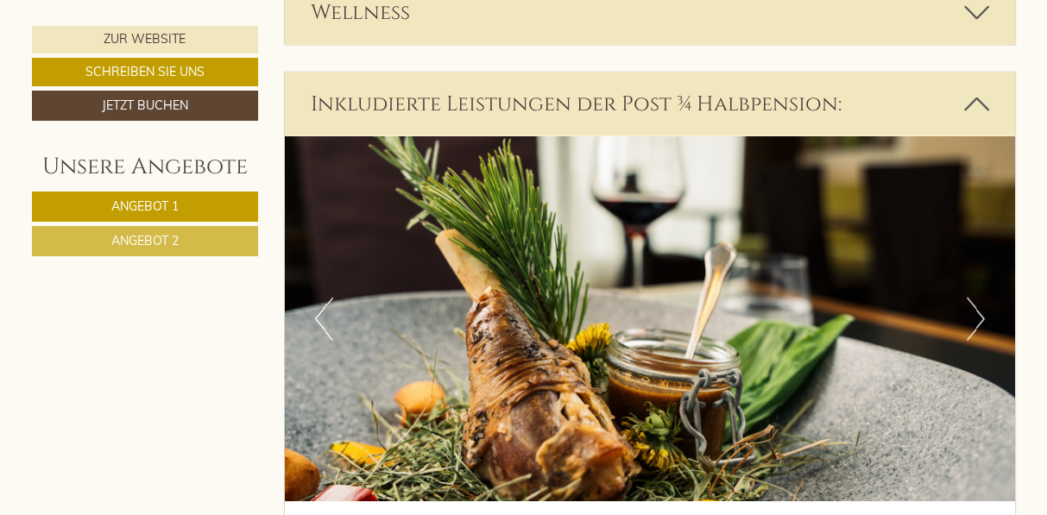
click at [973, 94] on icon at bounding box center [976, 104] width 25 height 29
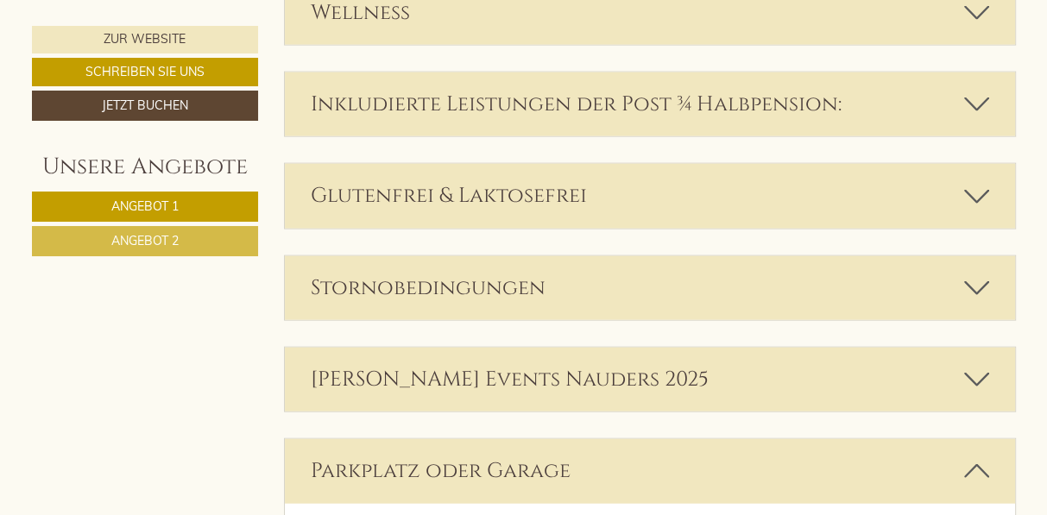
click at [973, 94] on icon at bounding box center [976, 104] width 25 height 29
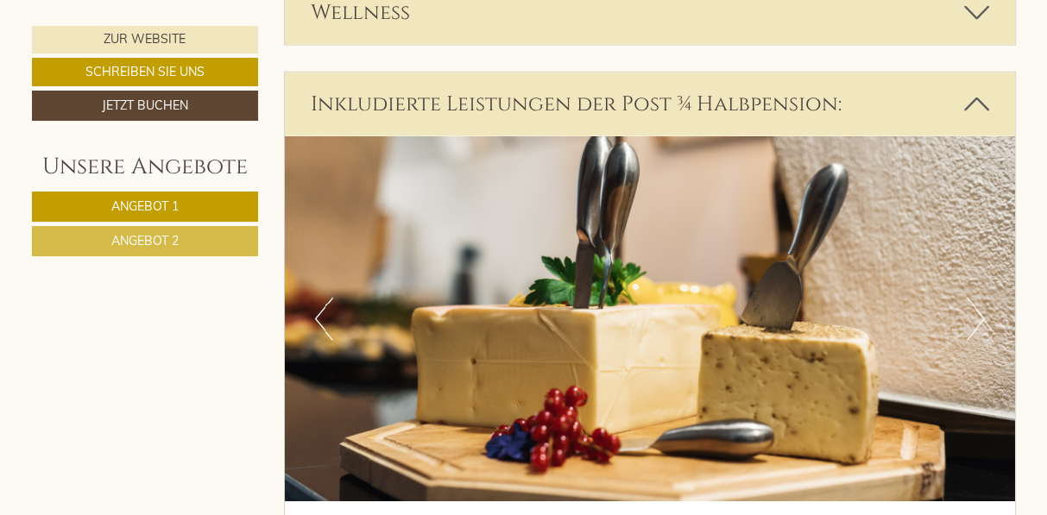
click at [973, 94] on icon at bounding box center [976, 104] width 25 height 29
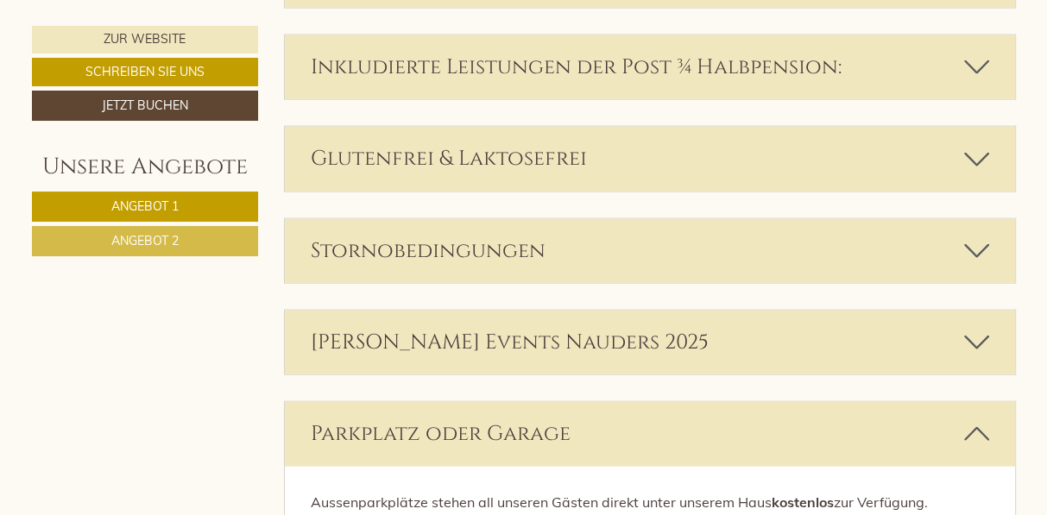
scroll to position [3192, 0]
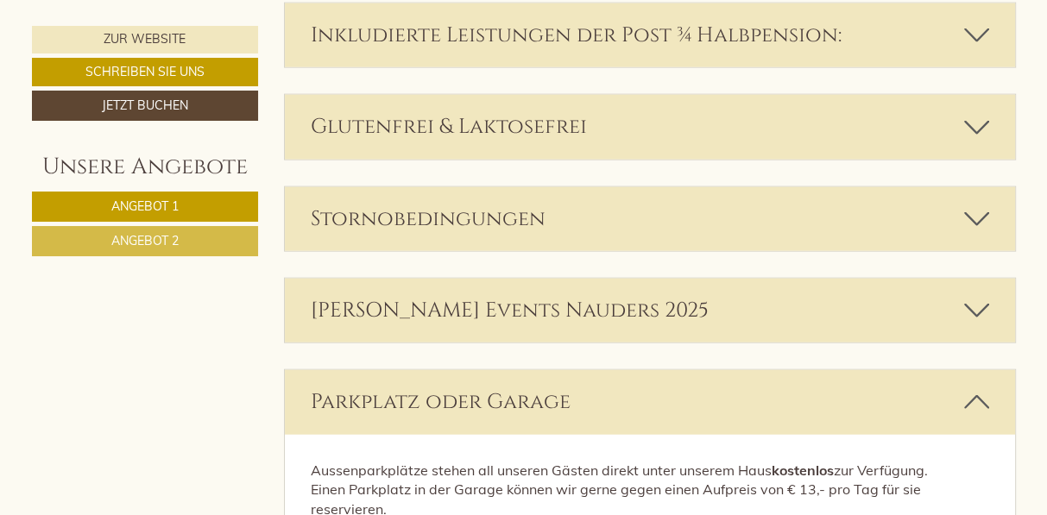
click at [978, 206] on icon at bounding box center [976, 218] width 25 height 29
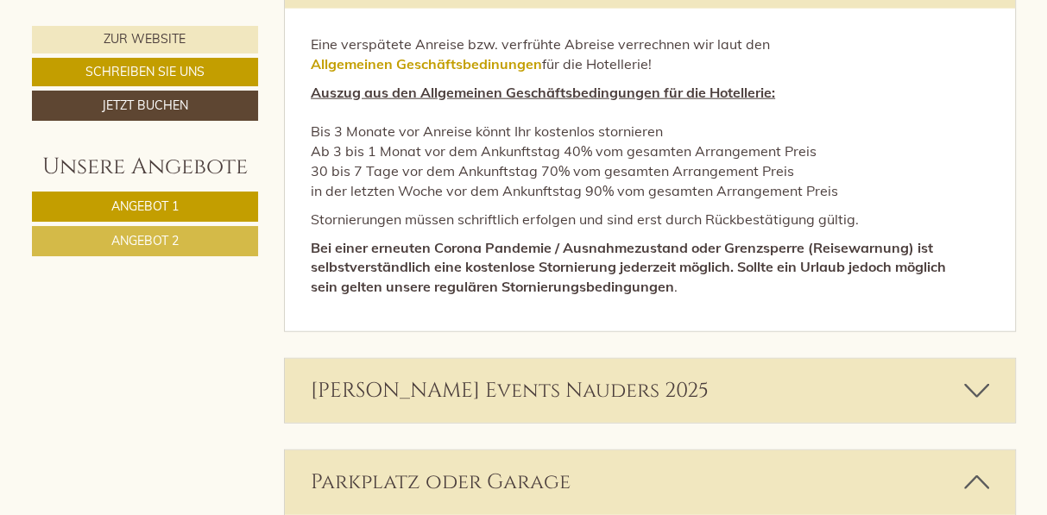
scroll to position [3296, 0]
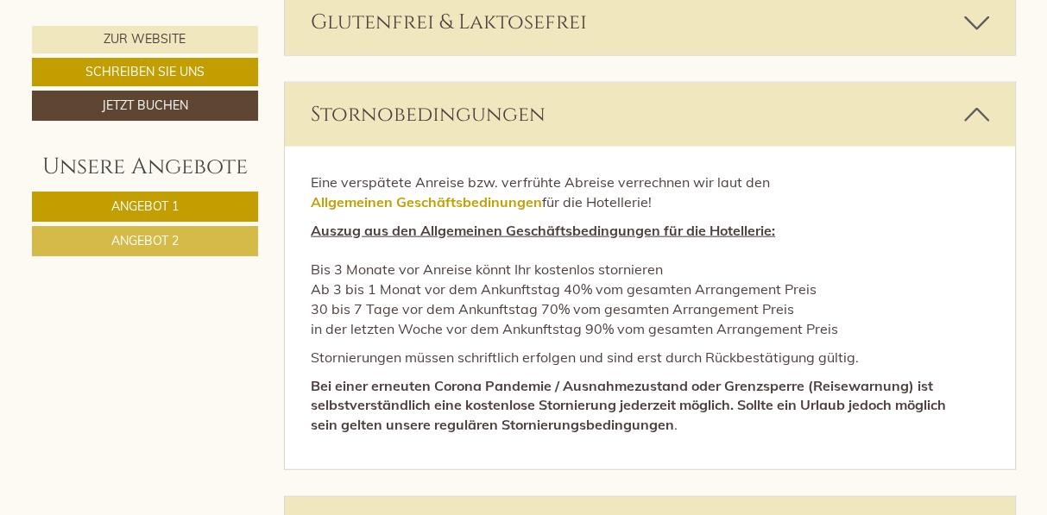
click at [974, 109] on icon at bounding box center [976, 114] width 25 height 29
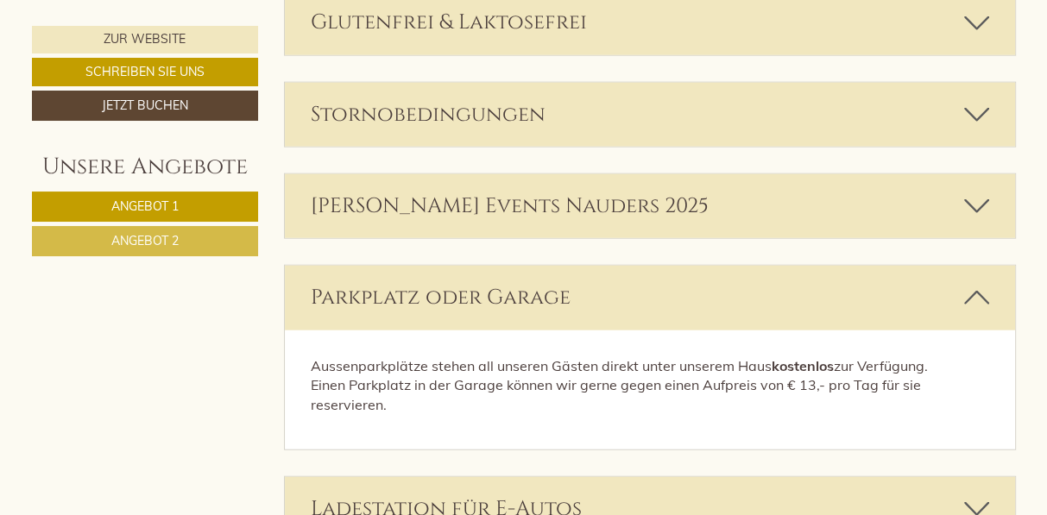
click at [973, 200] on icon at bounding box center [976, 206] width 25 height 29
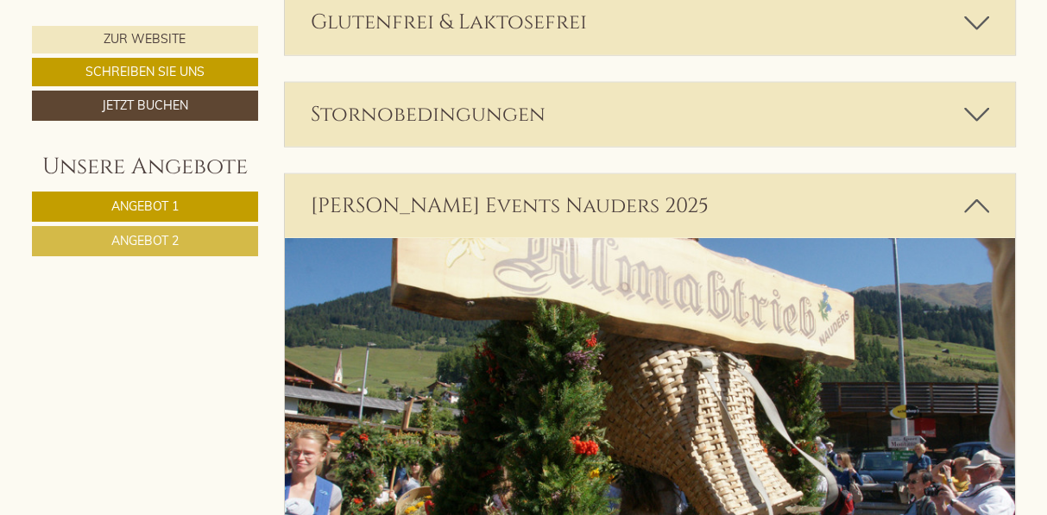
click at [978, 200] on icon at bounding box center [976, 206] width 25 height 29
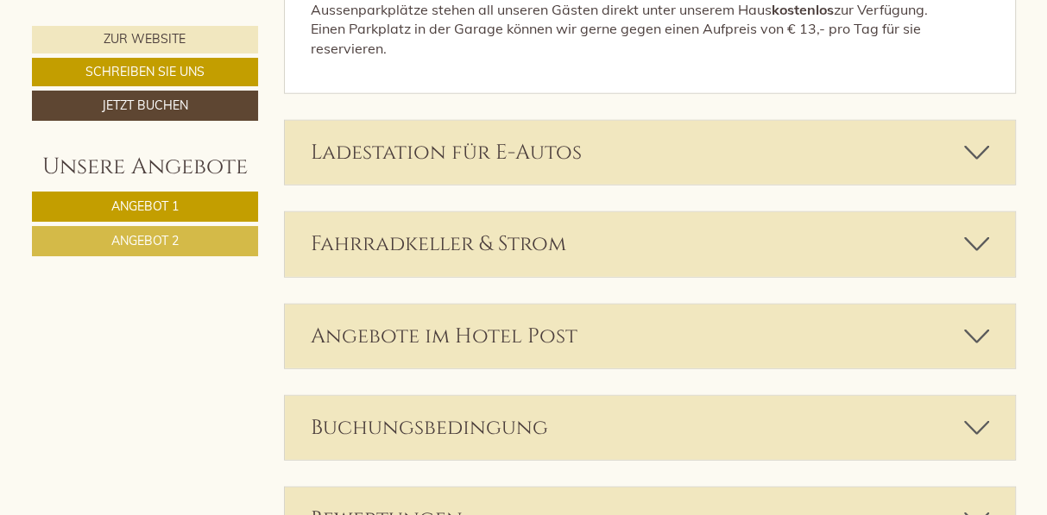
scroll to position [3659, 0]
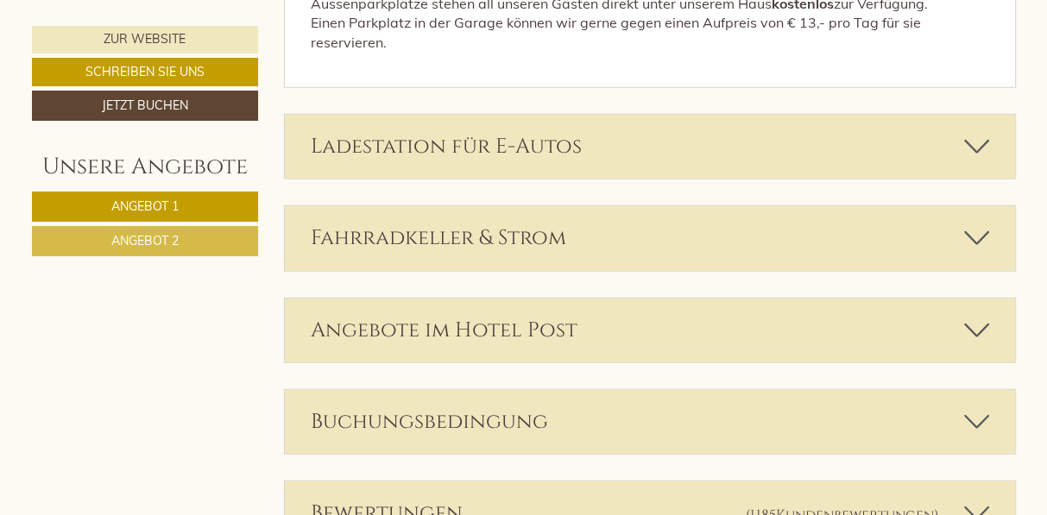
click at [981, 226] on icon at bounding box center [976, 237] width 25 height 29
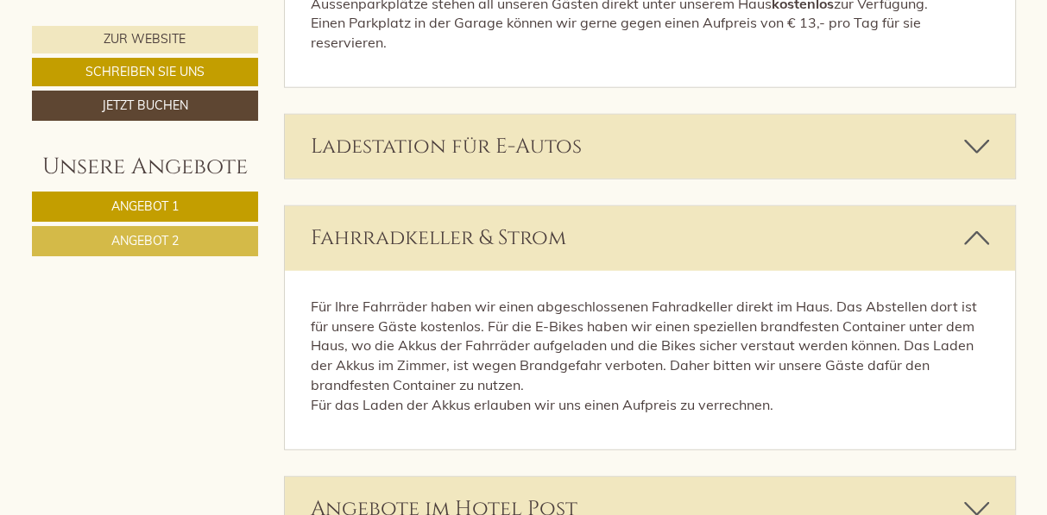
click at [985, 226] on icon at bounding box center [976, 237] width 25 height 29
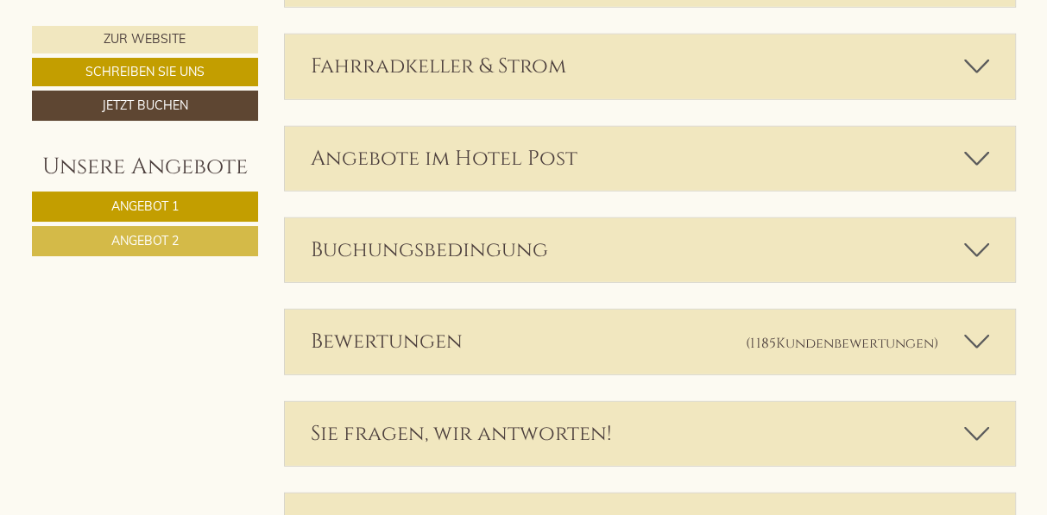
scroll to position [3831, 0]
click at [987, 235] on icon at bounding box center [976, 249] width 25 height 29
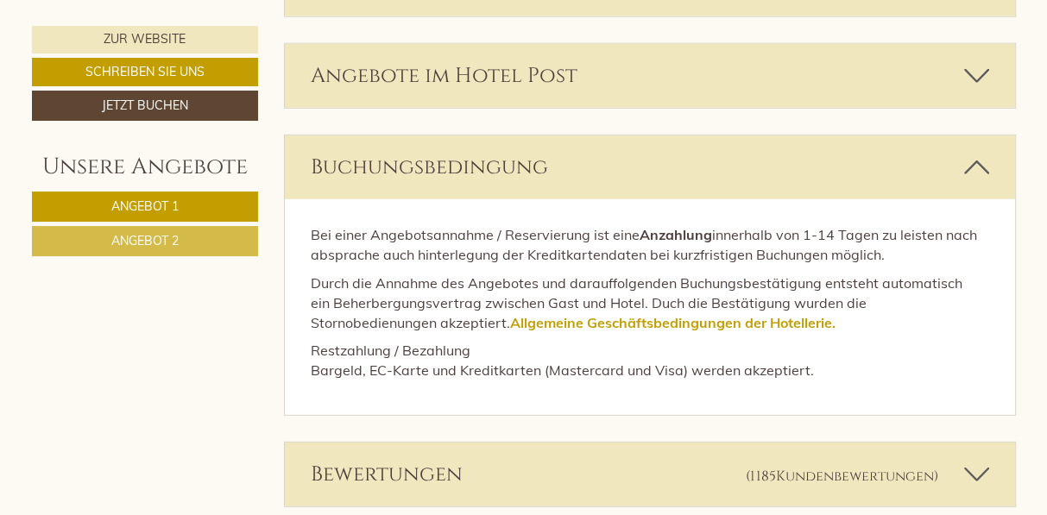
scroll to position [3917, 0]
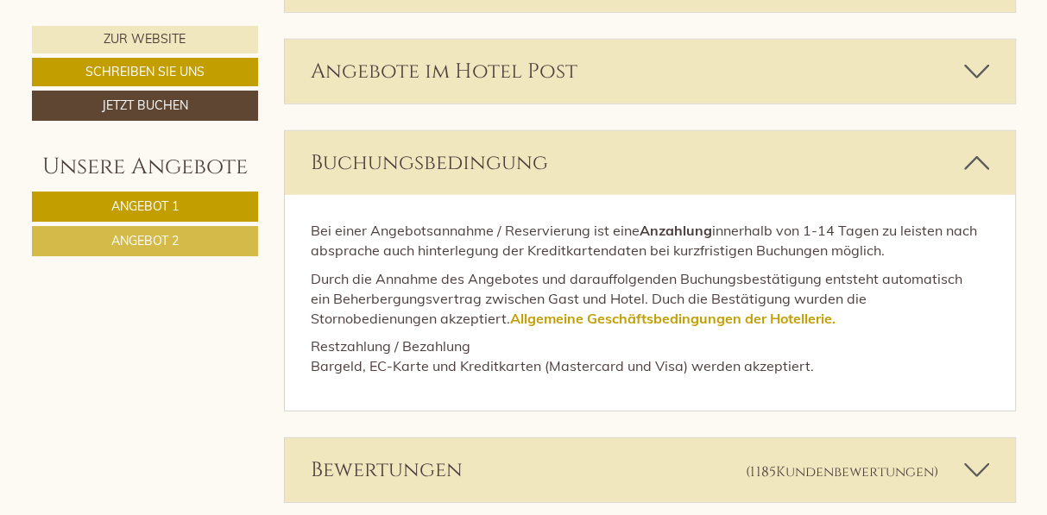
click at [985, 152] on icon at bounding box center [976, 162] width 25 height 29
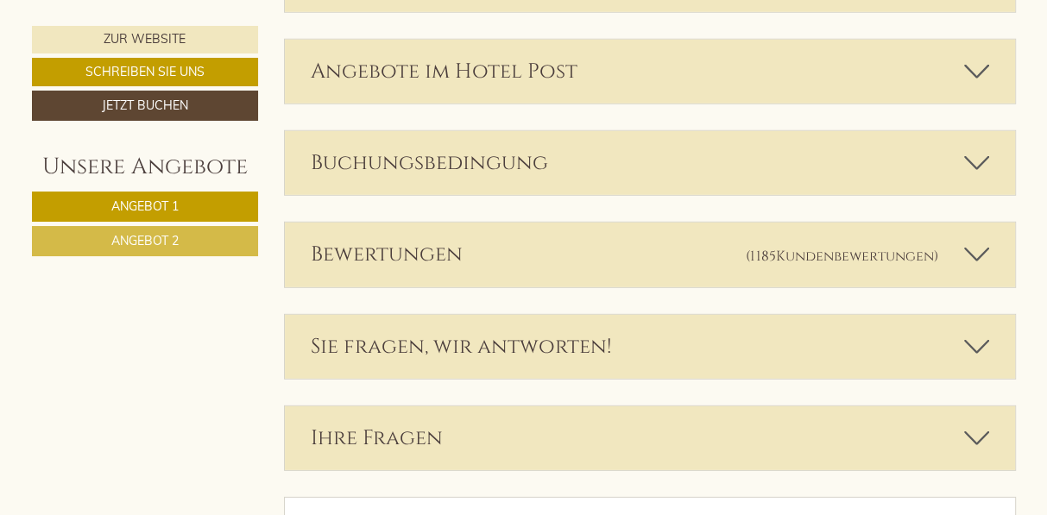
click at [978, 240] on icon at bounding box center [976, 254] width 25 height 29
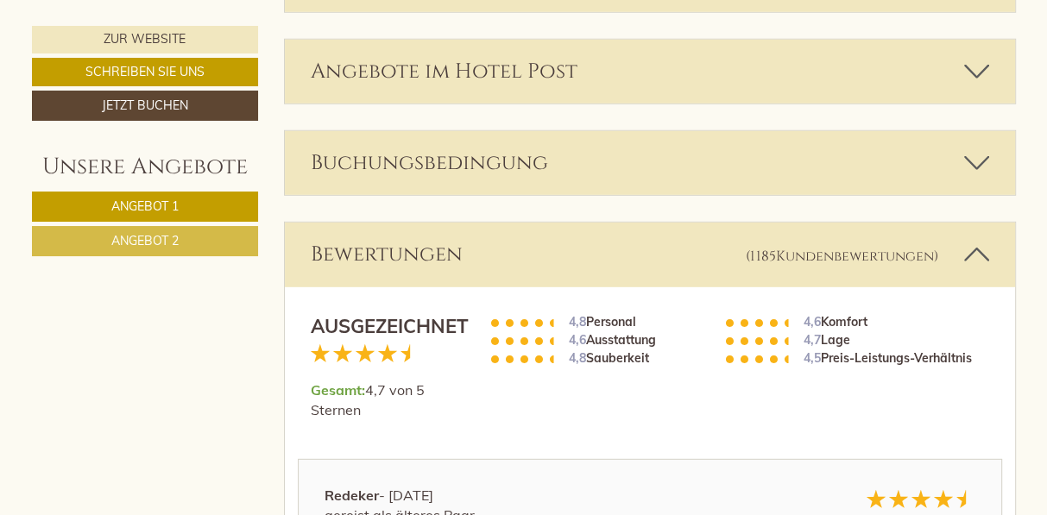
click at [987, 240] on icon at bounding box center [976, 254] width 25 height 29
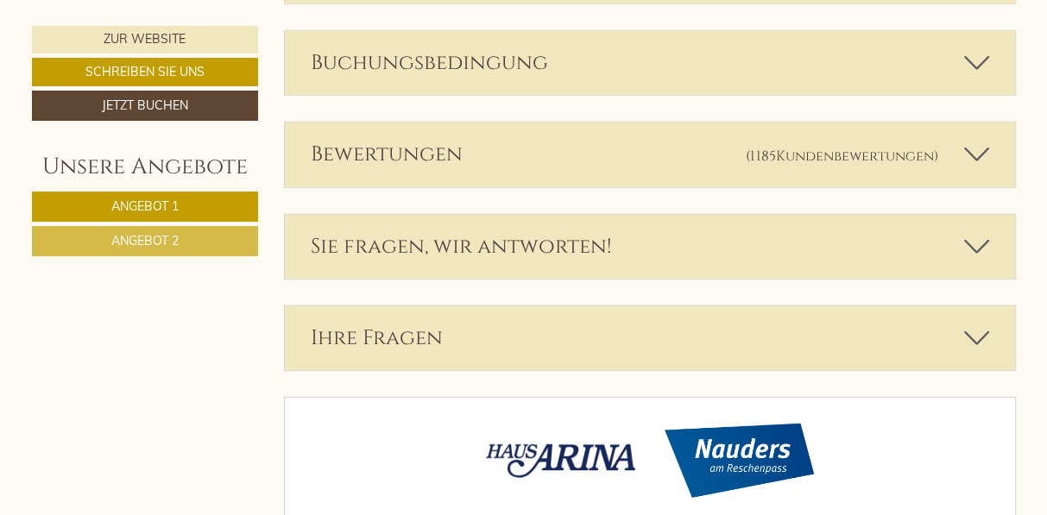
scroll to position [4042, 0]
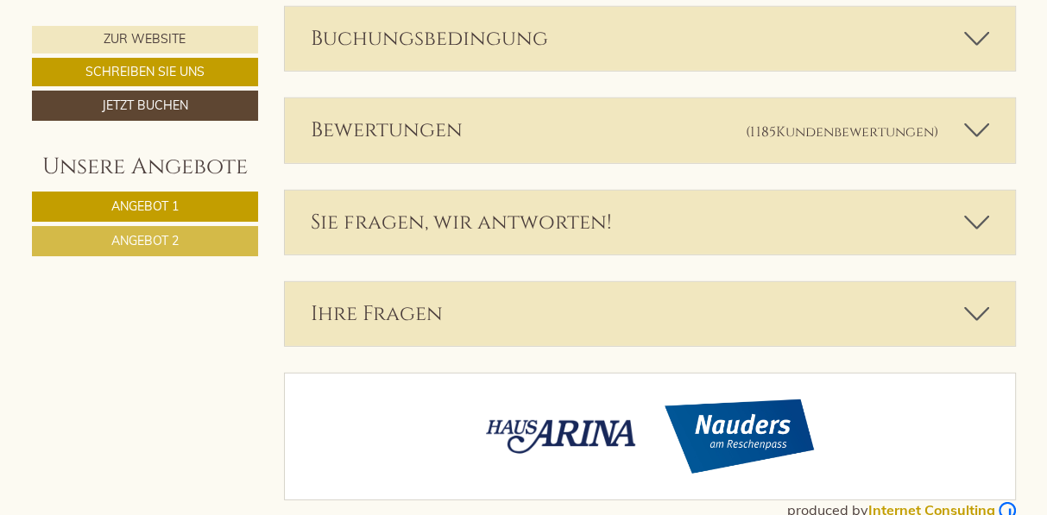
click at [967, 210] on icon at bounding box center [976, 222] width 25 height 29
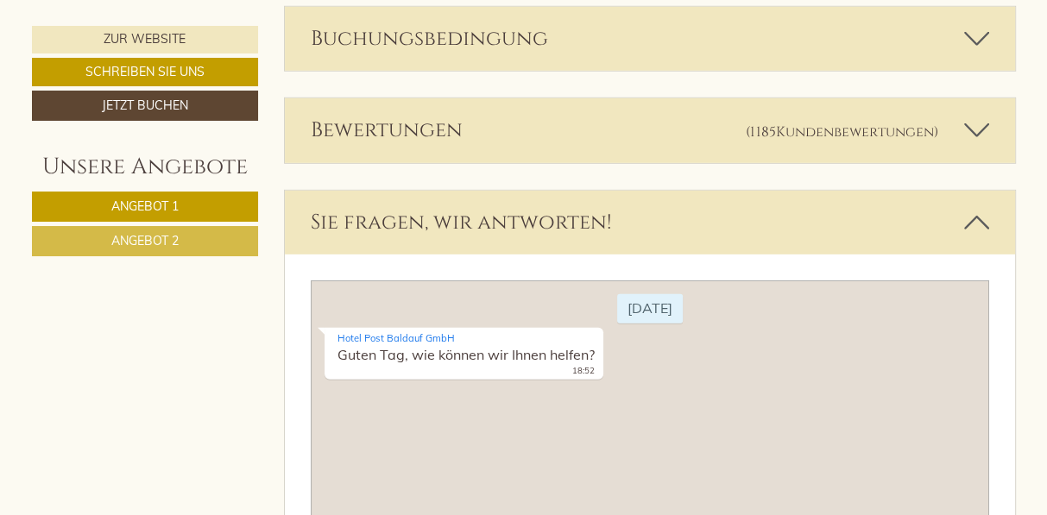
click at [969, 210] on icon at bounding box center [976, 222] width 25 height 29
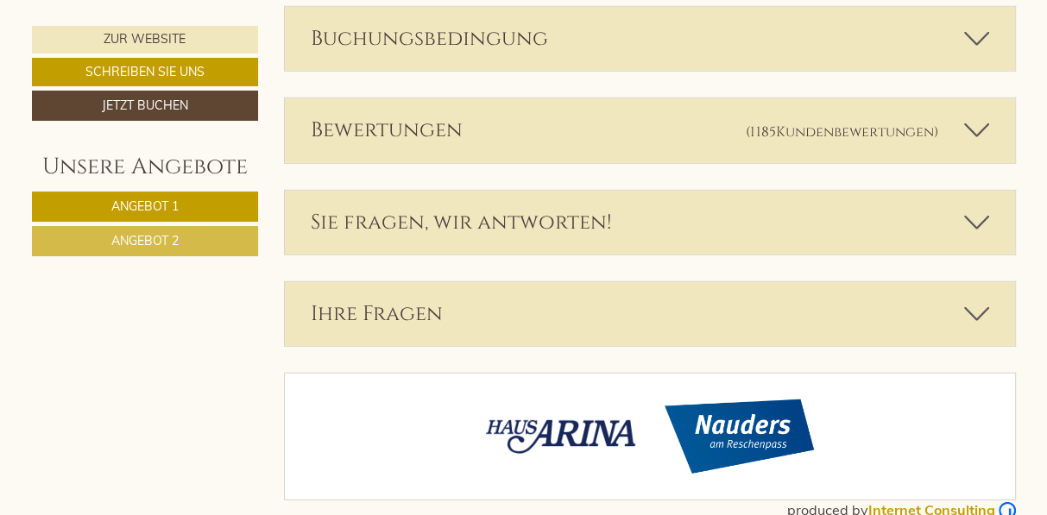
click at [972, 299] on icon at bounding box center [976, 313] width 25 height 29
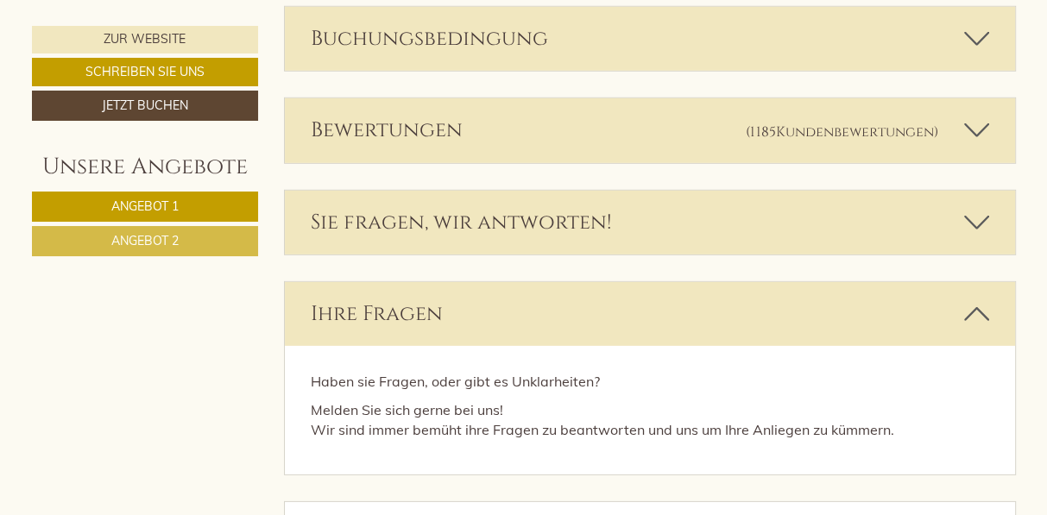
click at [973, 299] on icon at bounding box center [976, 313] width 25 height 29
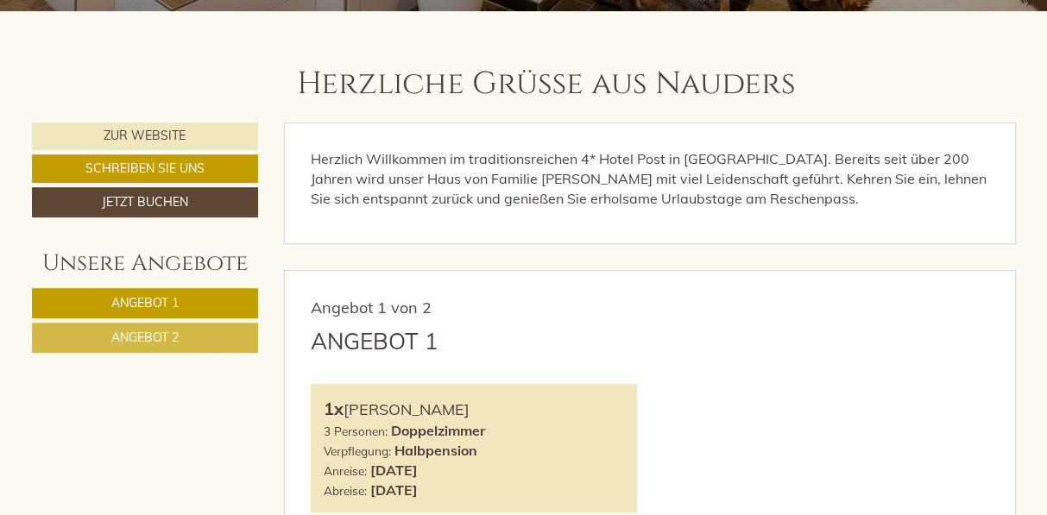
scroll to position [555, 0]
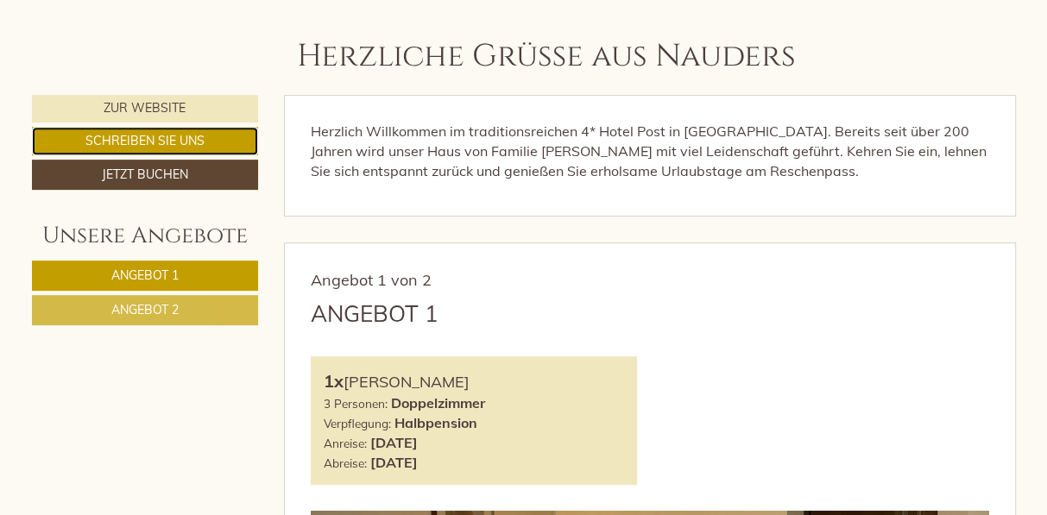
click at [198, 136] on link "Schreiben Sie uns" at bounding box center [145, 141] width 227 height 28
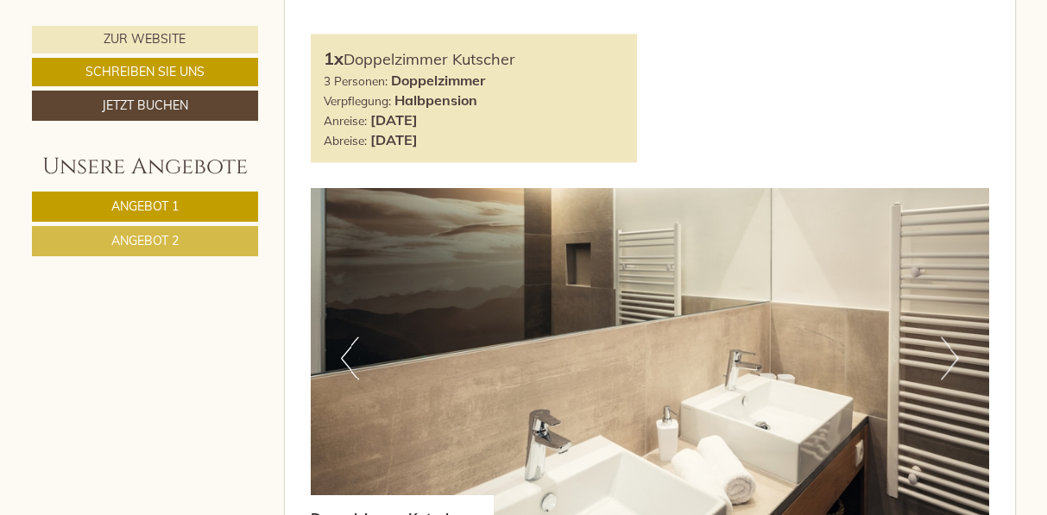
scroll to position [1995, 0]
